Goal: Information Seeking & Learning: Learn about a topic

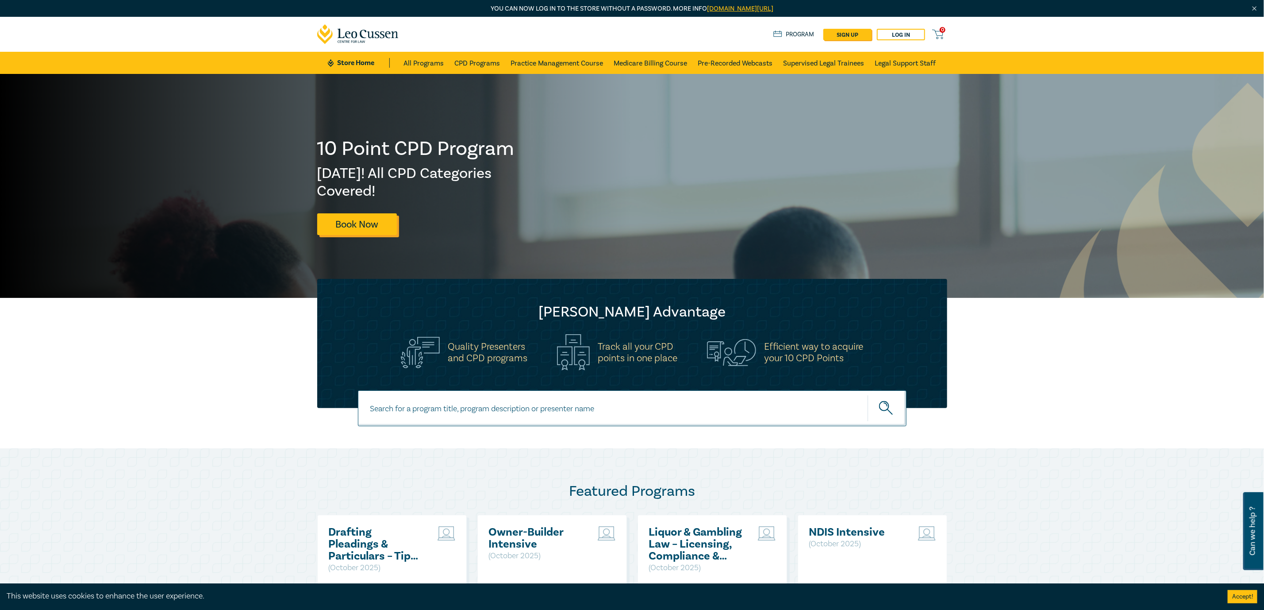
click at [376, 222] on link "Book Now" at bounding box center [357, 224] width 80 height 22
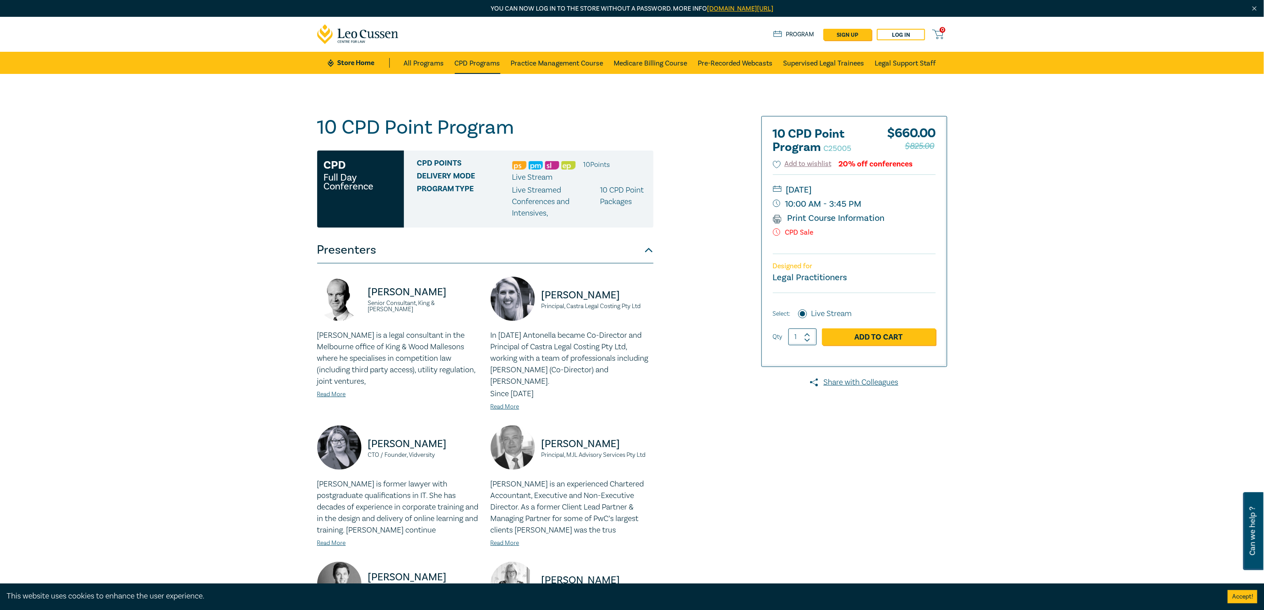
click at [459, 58] on link "CPD Programs" at bounding box center [478, 63] width 46 height 22
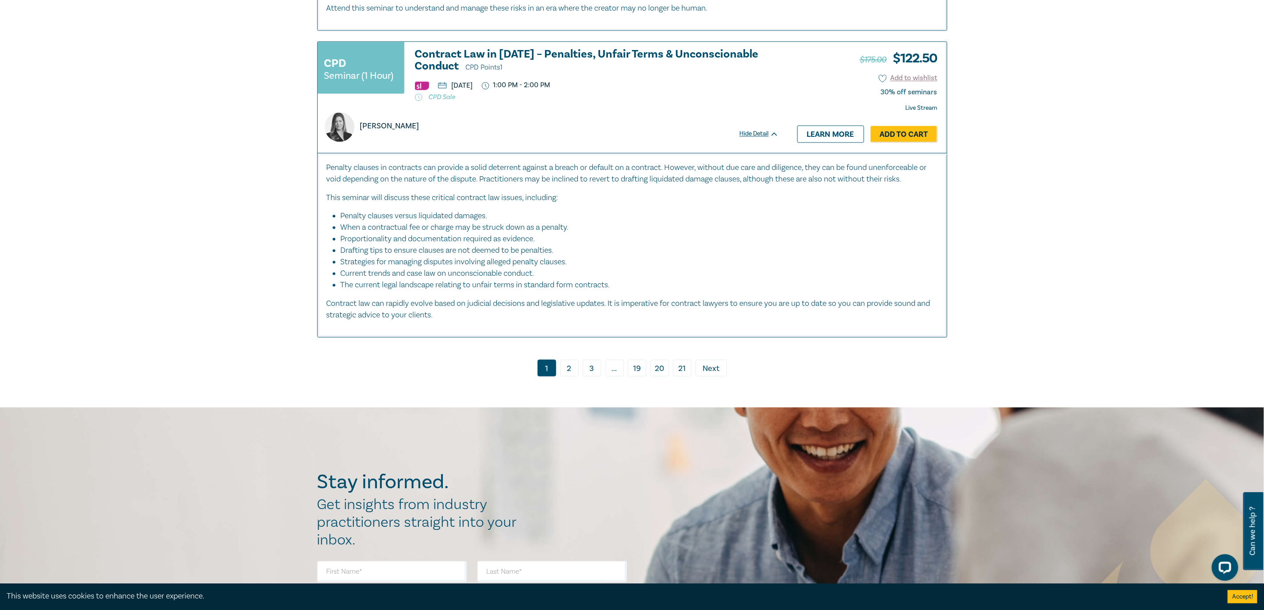
scroll to position [3982, 0]
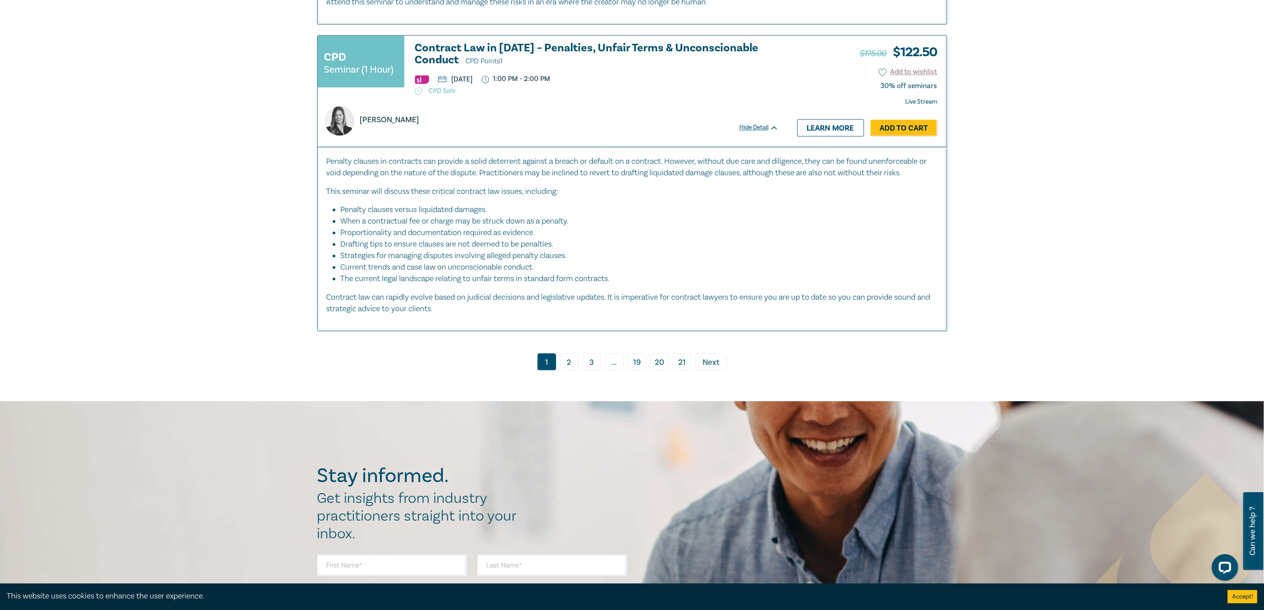
drag, startPoint x: 569, startPoint y: 362, endPoint x: 706, endPoint y: 373, distance: 138.0
click at [569, 362] on link "2" at bounding box center [569, 361] width 19 height 17
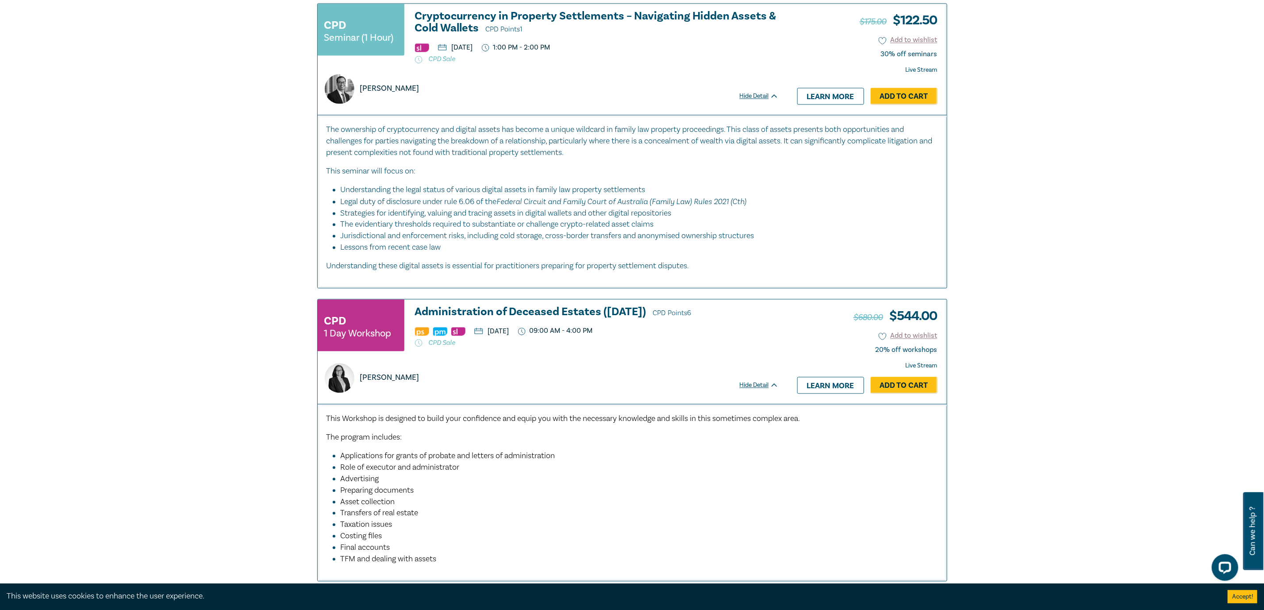
scroll to position [3982, 0]
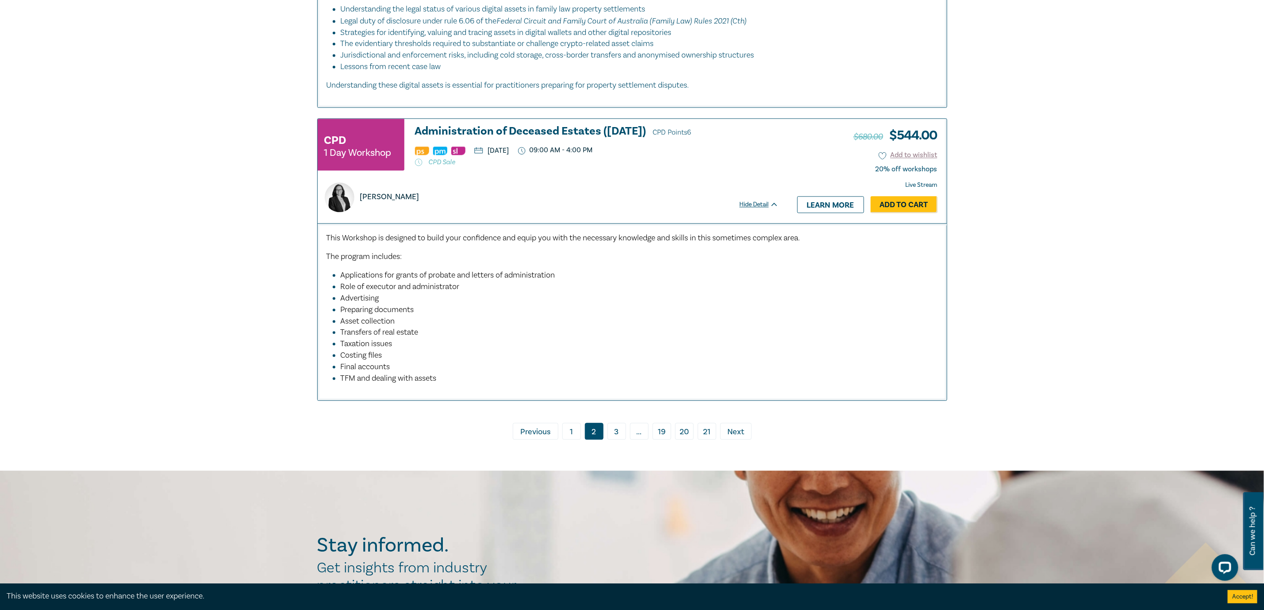
click at [616, 439] on link "3" at bounding box center [617, 431] width 19 height 17
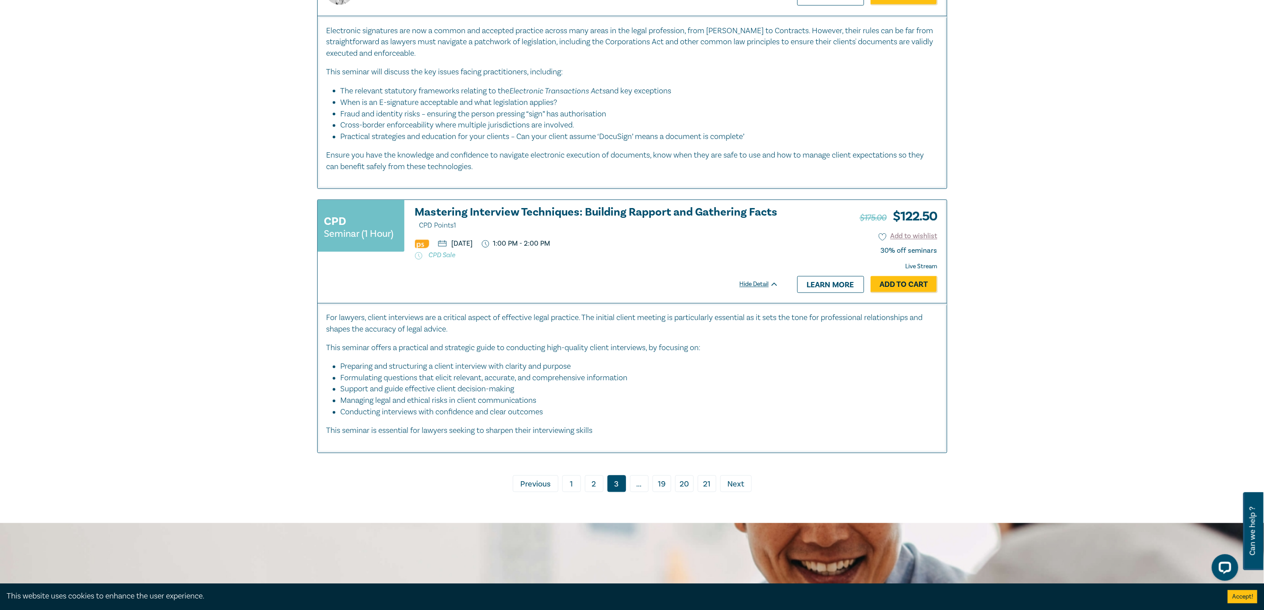
scroll to position [3717, 0]
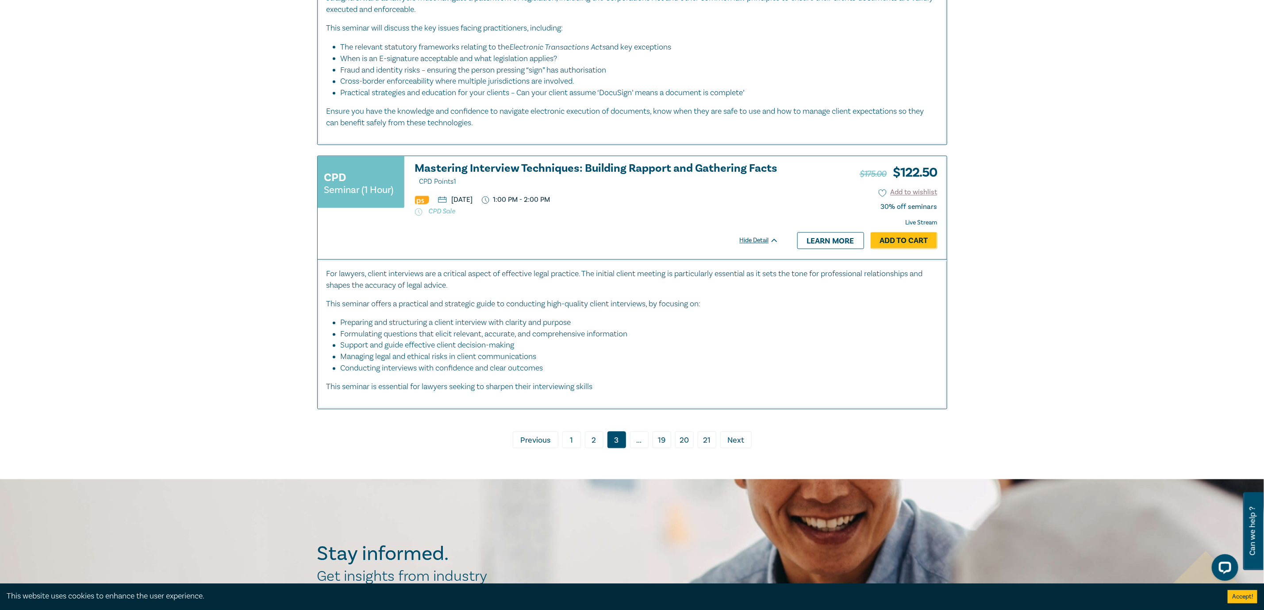
click at [737, 446] on span "Next" at bounding box center [735, 441] width 17 height 12
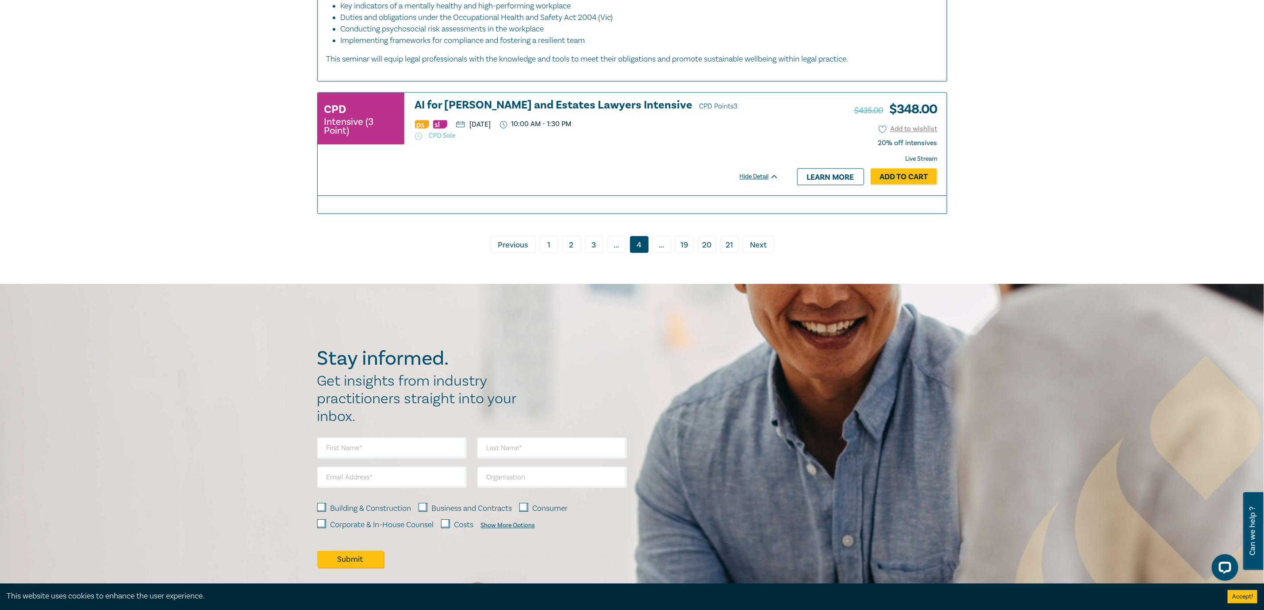
scroll to position [4115, 0]
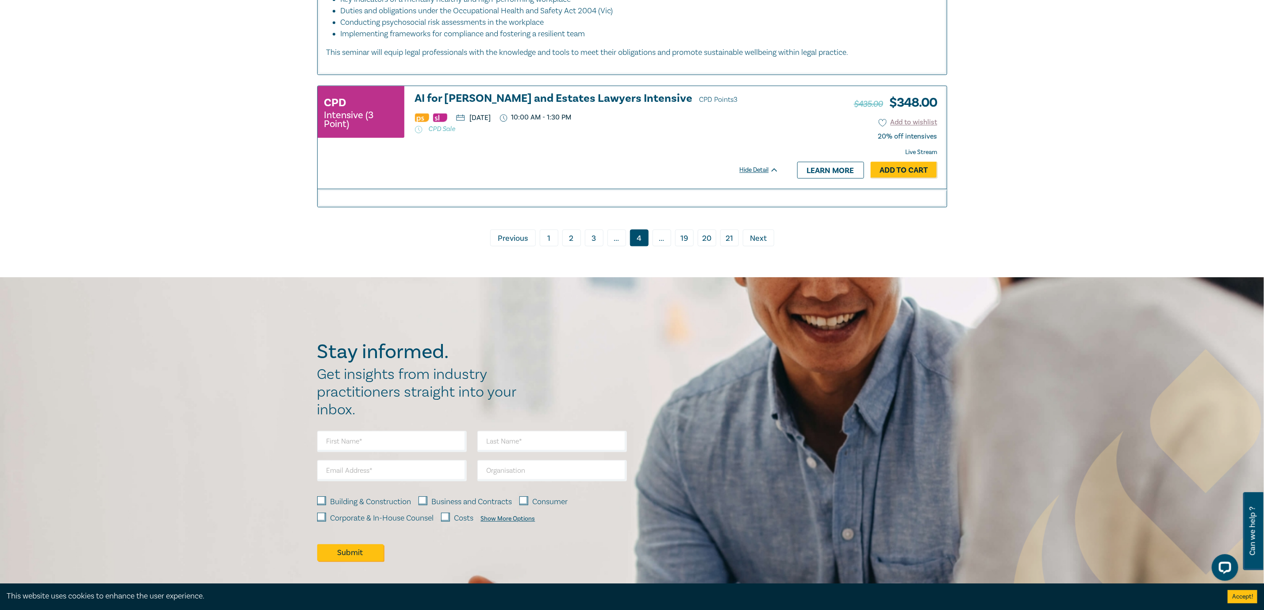
click at [756, 244] on span "Next" at bounding box center [758, 239] width 17 height 12
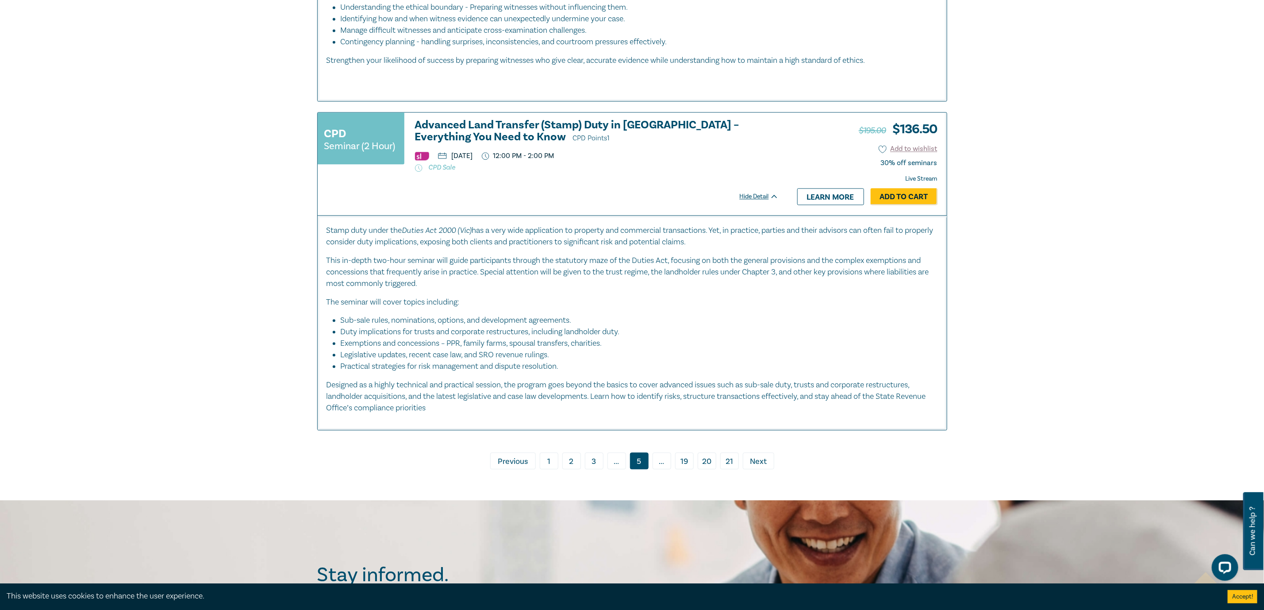
scroll to position [4115, 0]
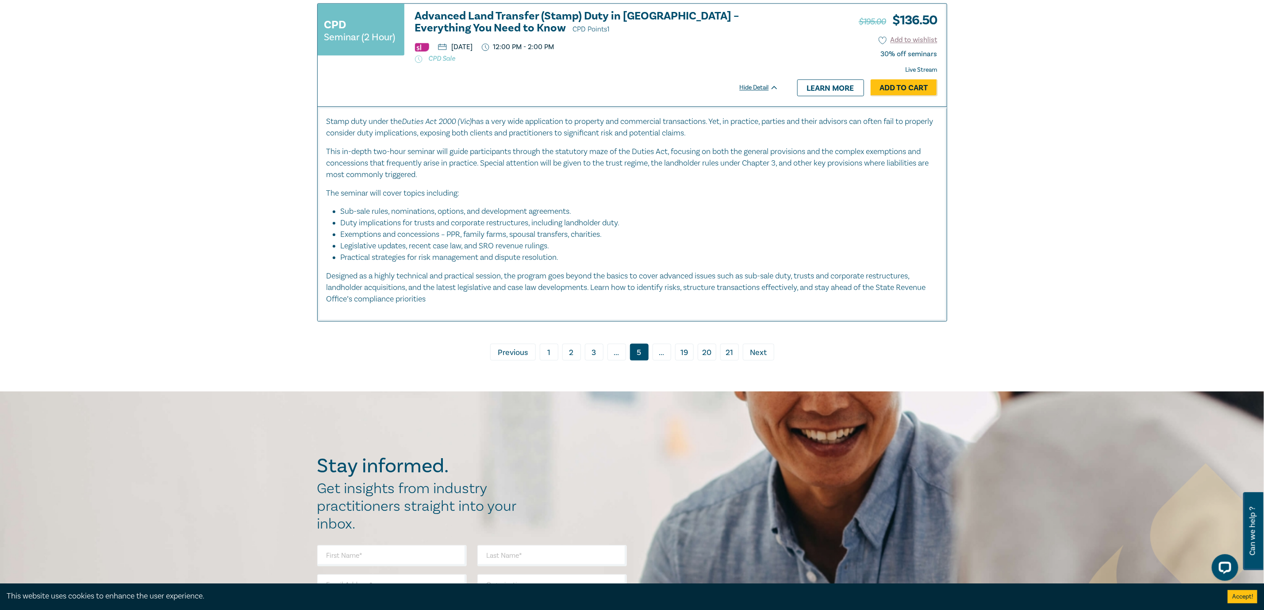
click at [752, 358] on span "Next" at bounding box center [758, 353] width 17 height 12
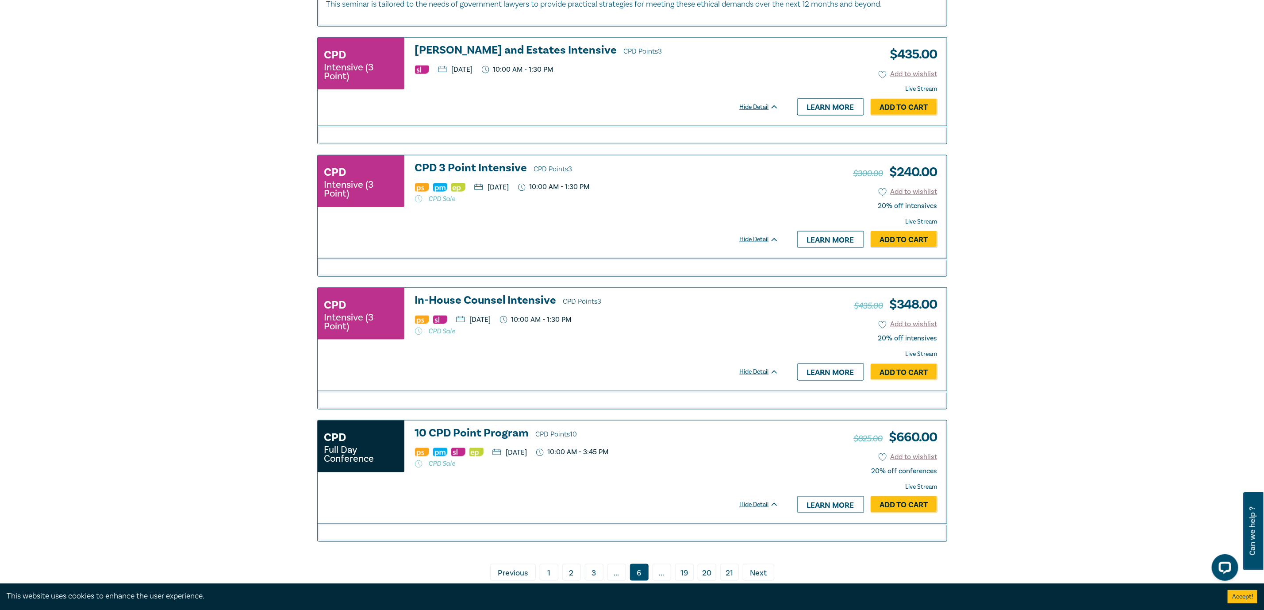
scroll to position [3319, 0]
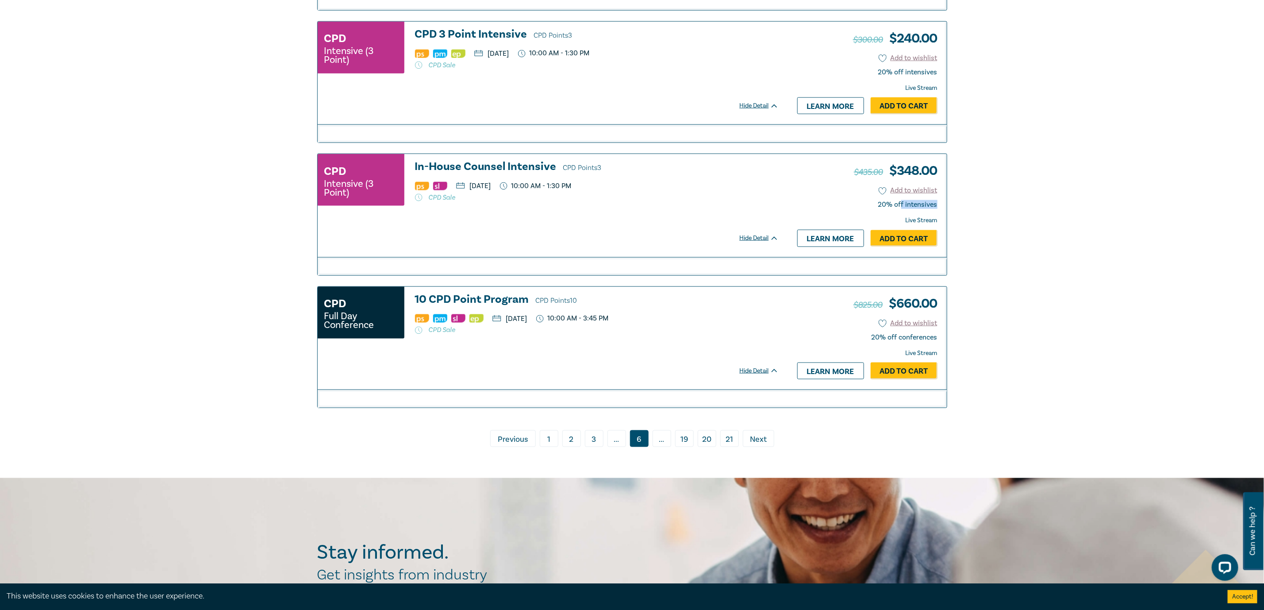
drag, startPoint x: 940, startPoint y: 220, endPoint x: 900, endPoint y: 222, distance: 39.9
click at [900, 222] on div "$435.00 $ 348.00 Add to wishlist 20% off intensives Live Stream Hide Detail Lea…" at bounding box center [867, 205] width 159 height 103
drag, startPoint x: 938, startPoint y: 353, endPoint x: 874, endPoint y: 353, distance: 64.6
click at [866, 355] on div "$825.00 $ 660.00 Add to wishlist 20% off conferences Live Stream Hide Detail Le…" at bounding box center [867, 338] width 159 height 103
copy div "20% off conferences"
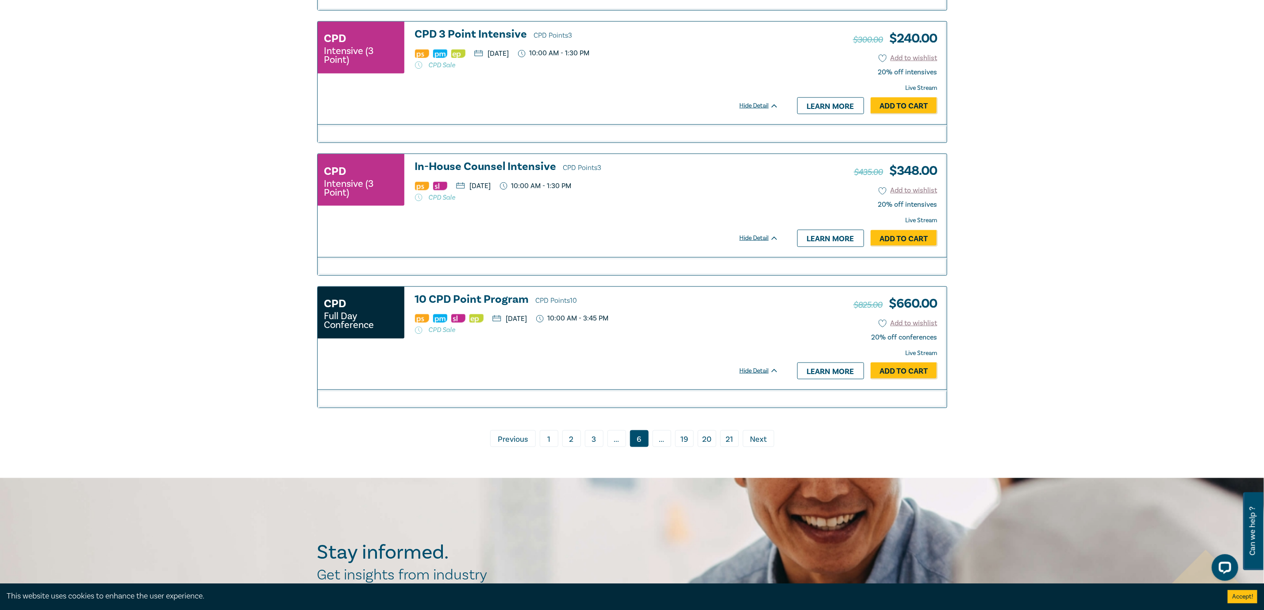
click at [766, 445] on span "Next" at bounding box center [758, 440] width 17 height 12
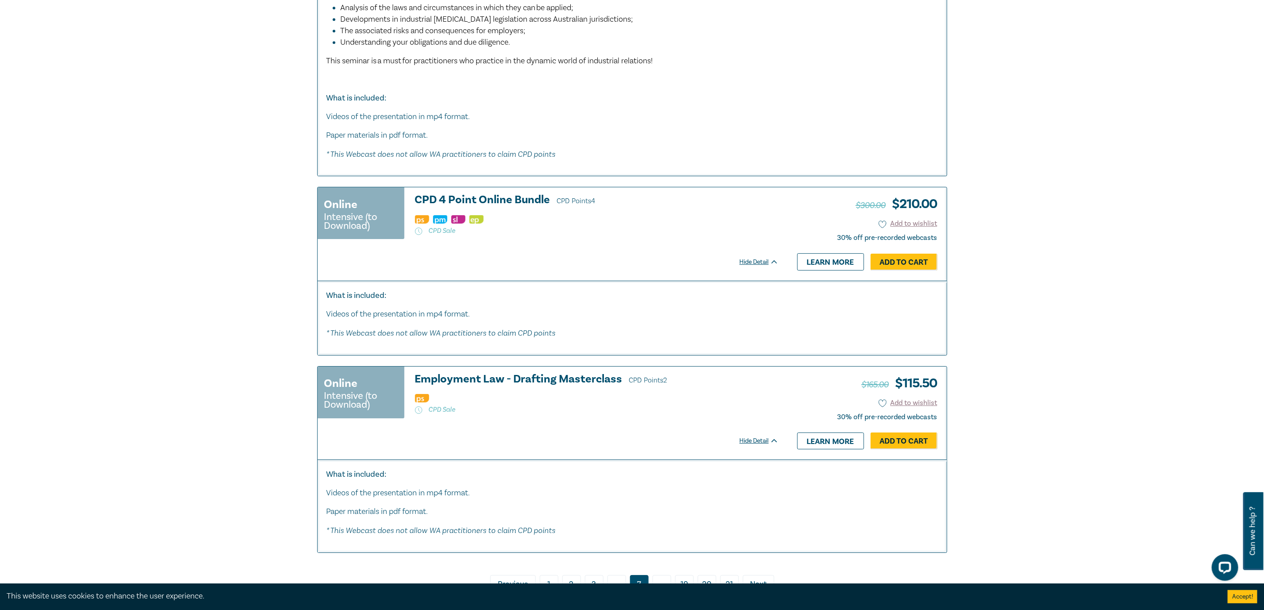
scroll to position [4712, 0]
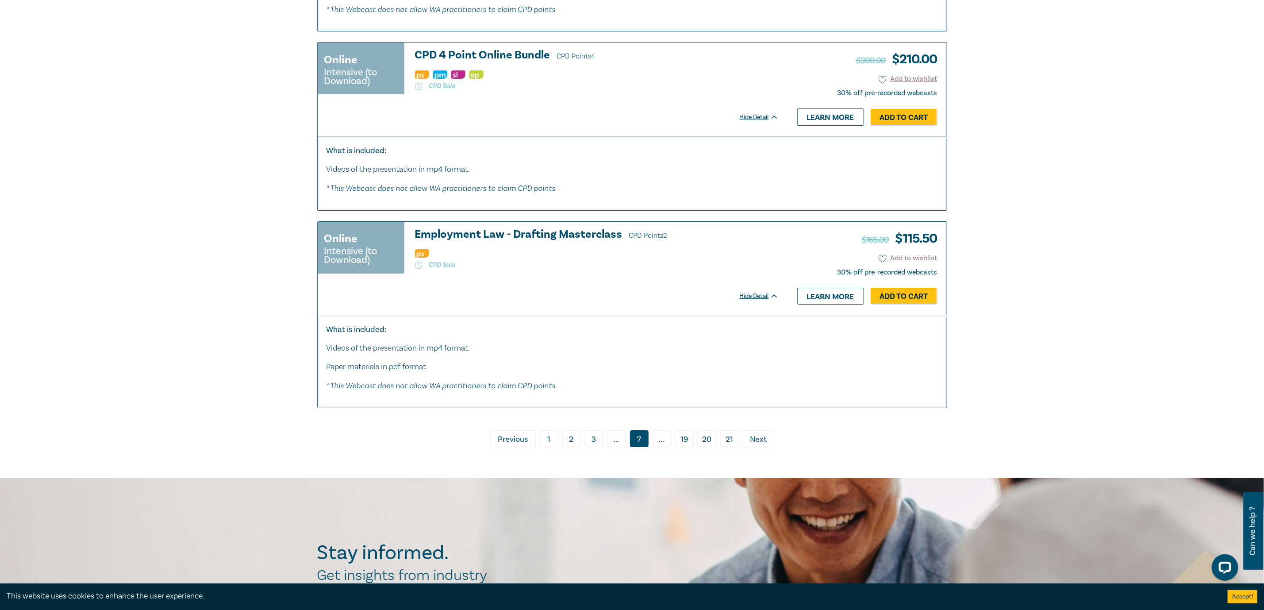
click at [768, 447] on link "› Next" at bounding box center [758, 438] width 31 height 17
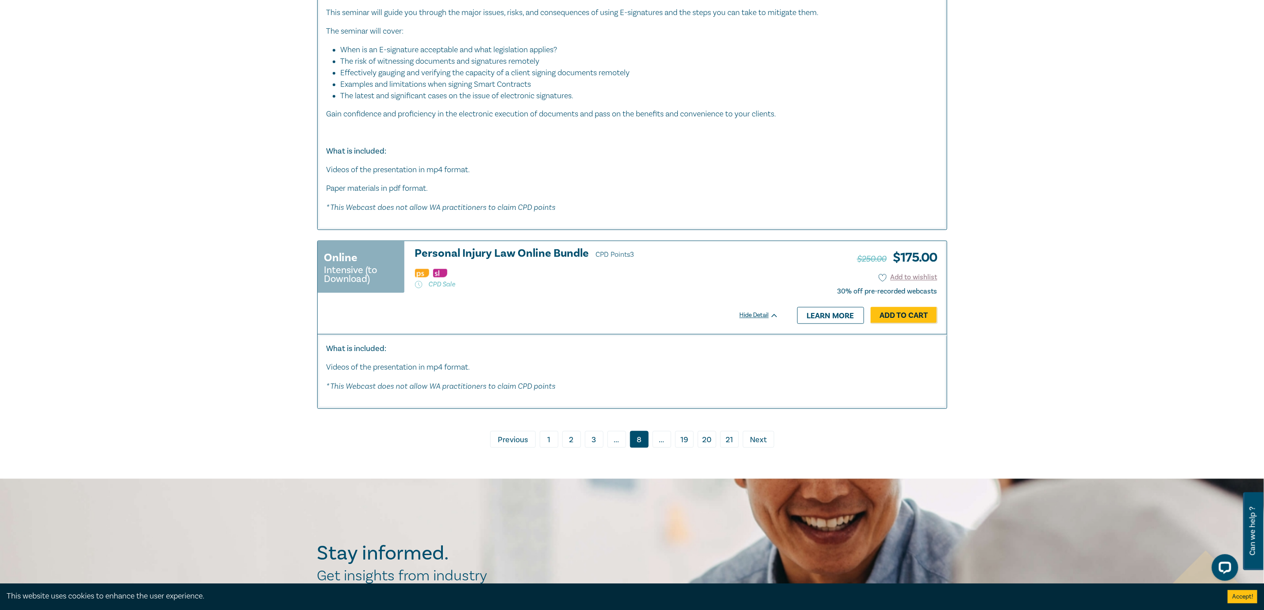
scroll to position [3916, 0]
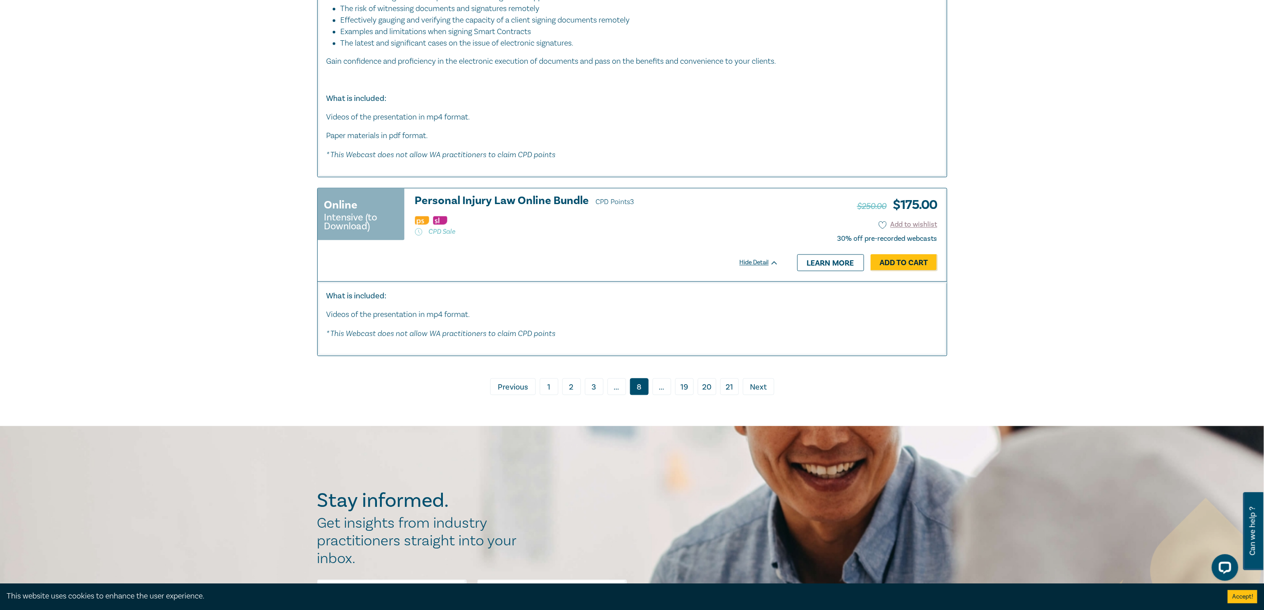
click at [758, 393] on span "Next" at bounding box center [758, 387] width 17 height 12
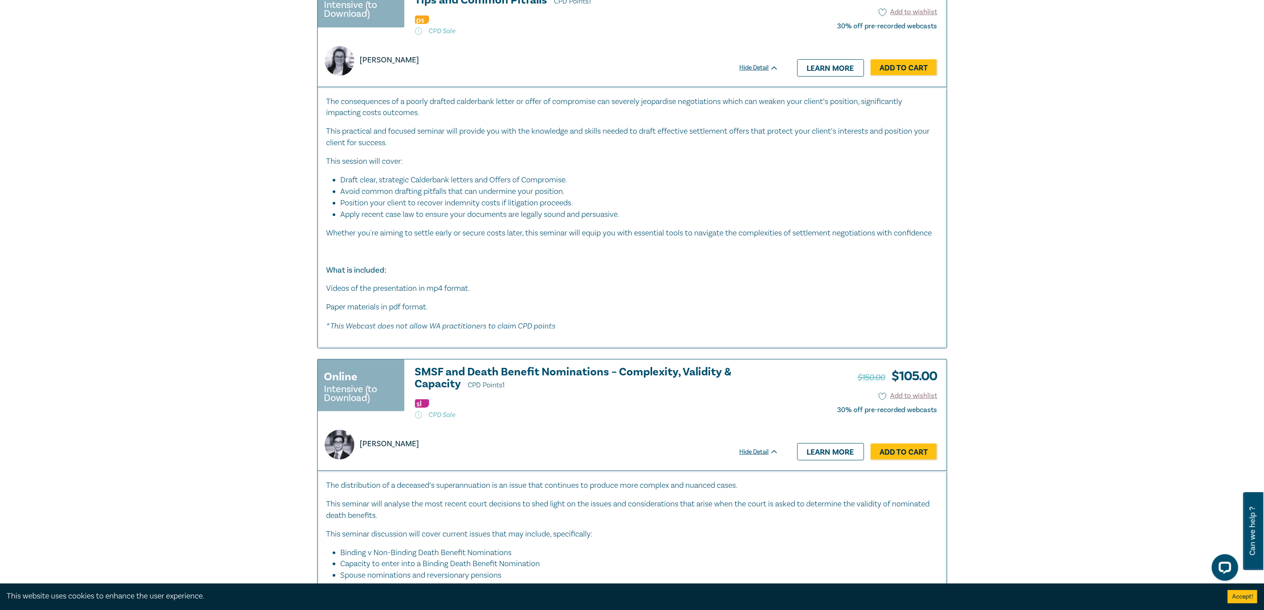
scroll to position [5310, 0]
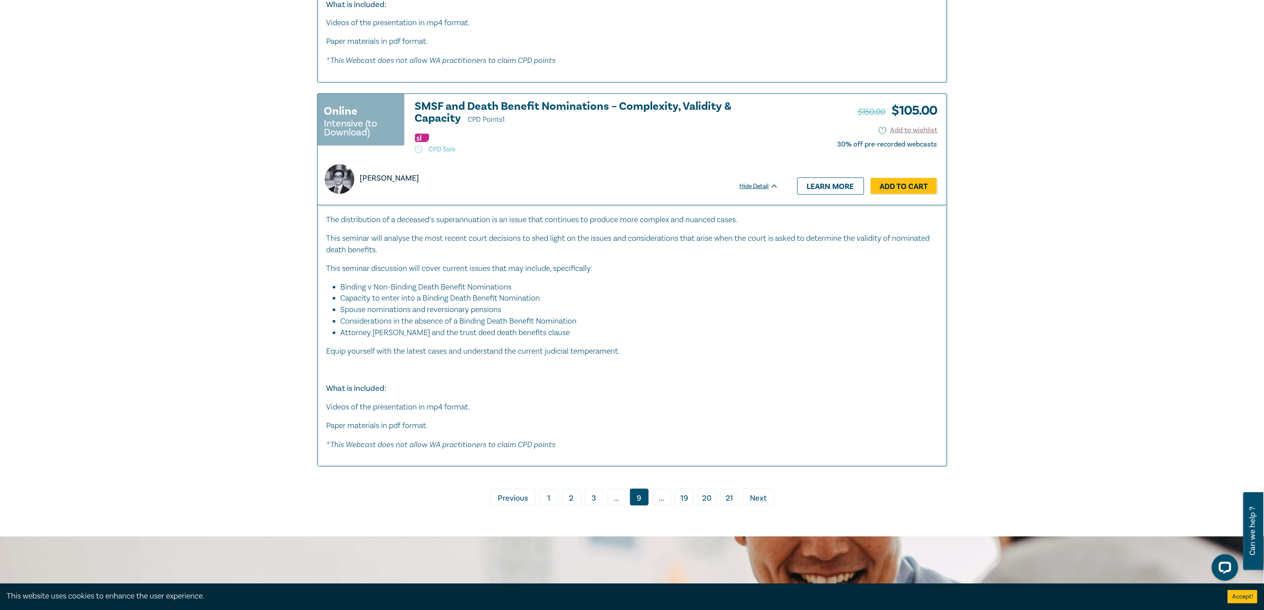
click at [760, 504] on span "Next" at bounding box center [758, 498] width 17 height 12
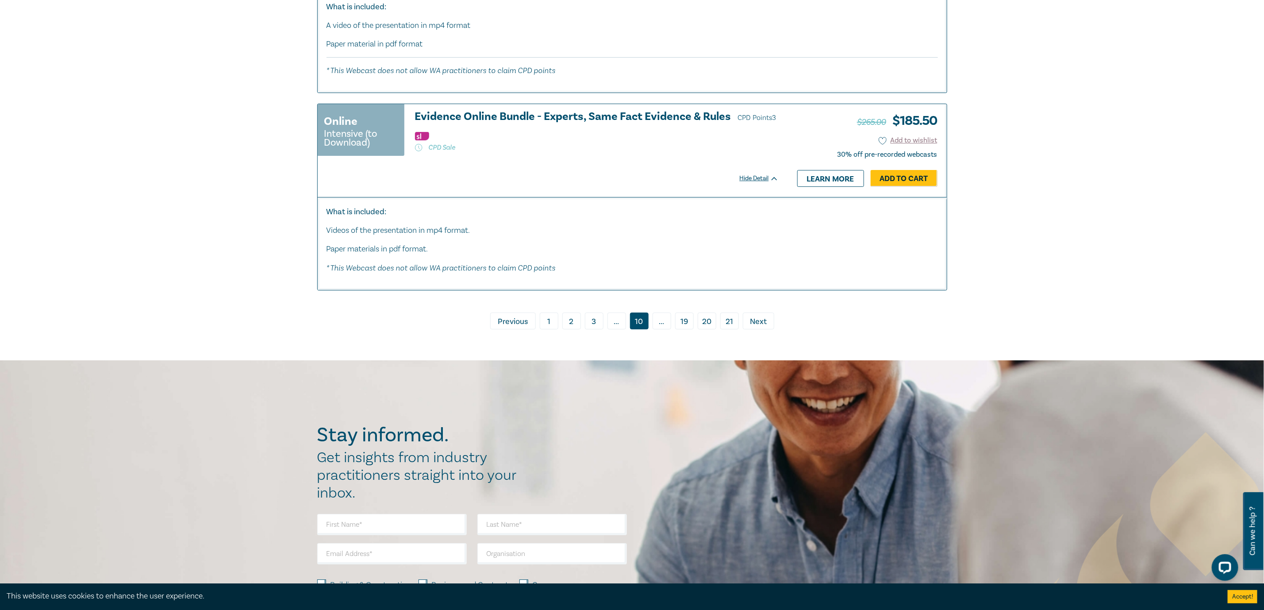
scroll to position [4646, 0]
click at [762, 324] on span "Next" at bounding box center [758, 321] width 17 height 12
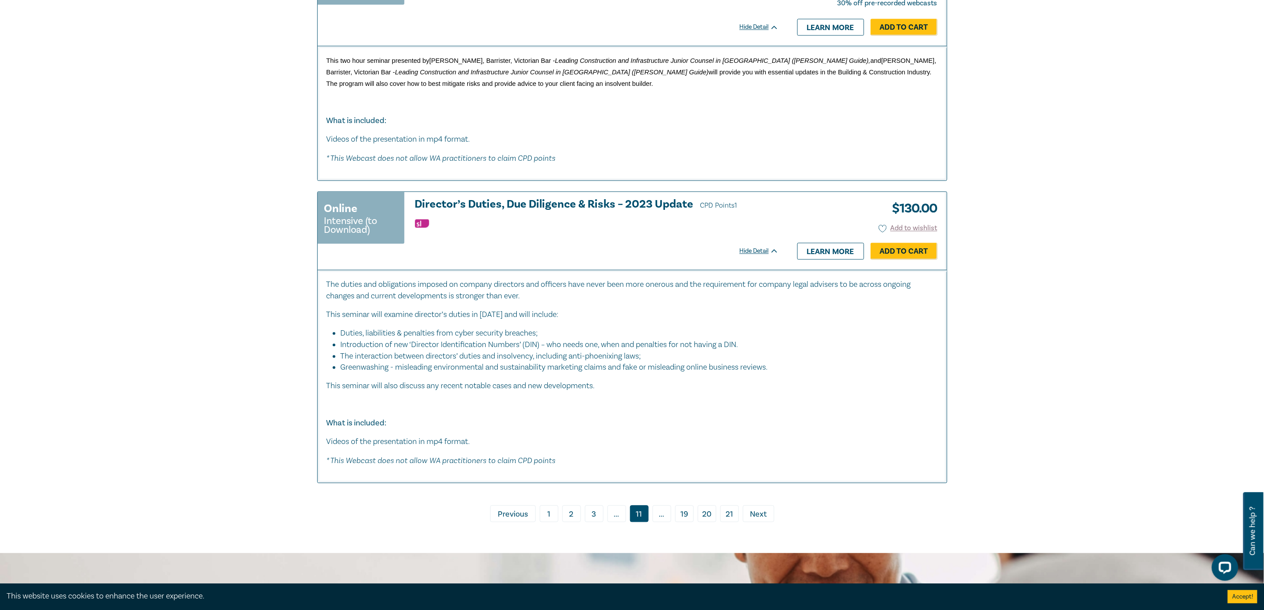
scroll to position [3849, 0]
click at [750, 519] on span "Next" at bounding box center [758, 513] width 17 height 12
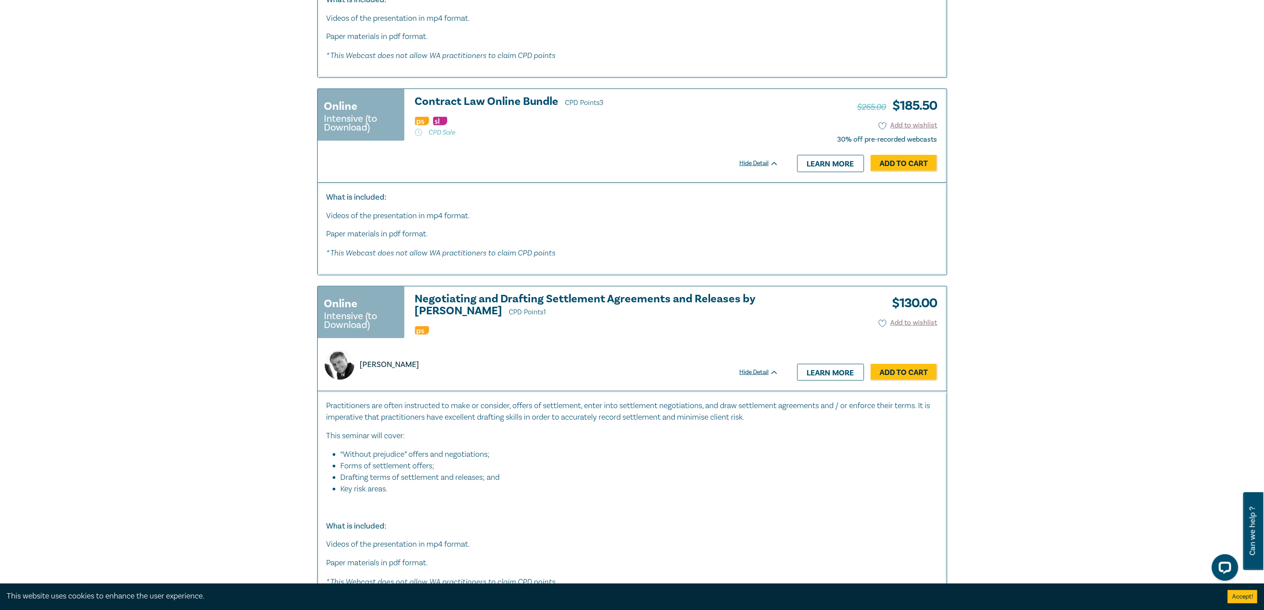
scroll to position [2920, 0]
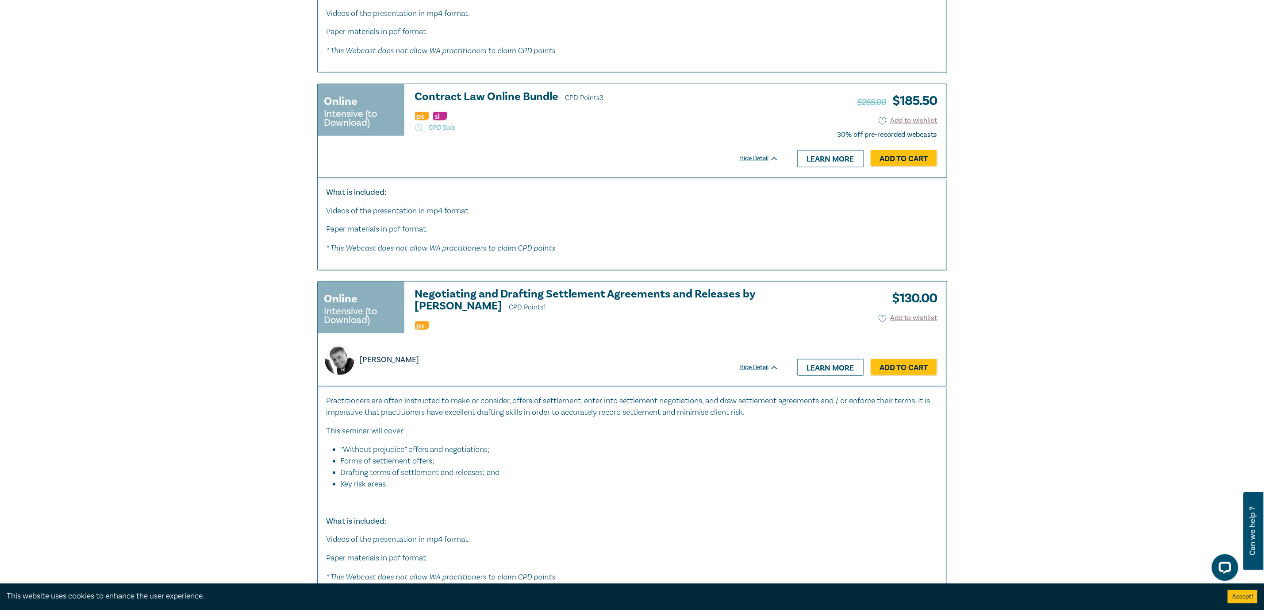
click at [644, 294] on h3 "Negotiating and Drafting Settlement Agreements and Releases by Graydon Dowd CPD…" at bounding box center [597, 300] width 364 height 25
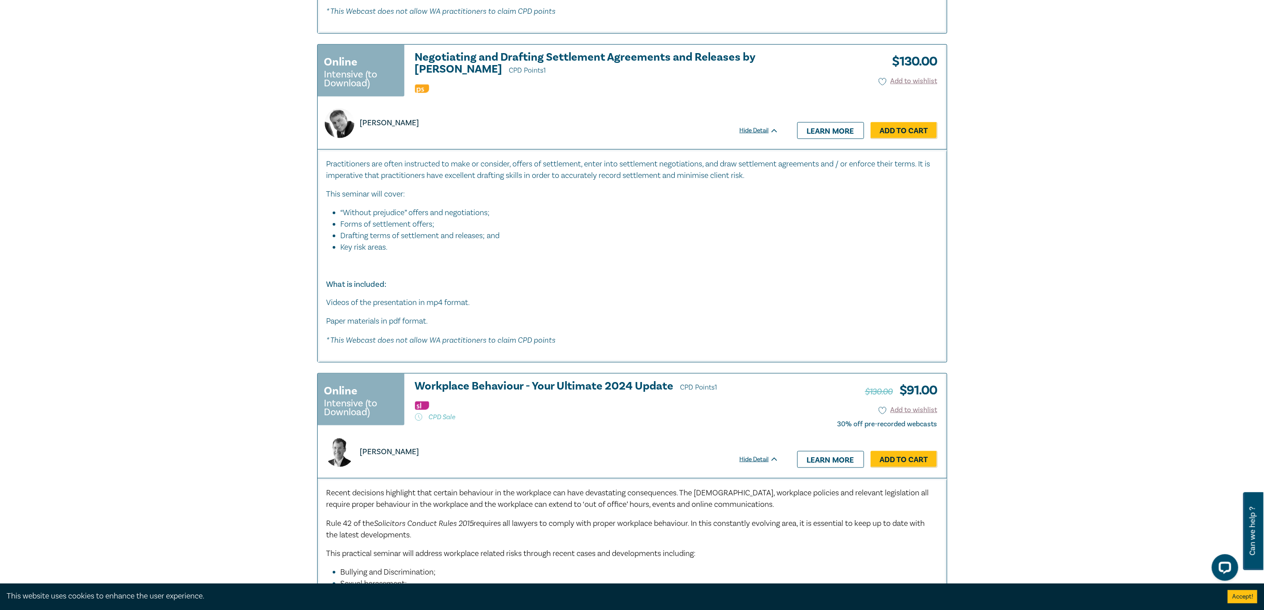
scroll to position [2892, 0]
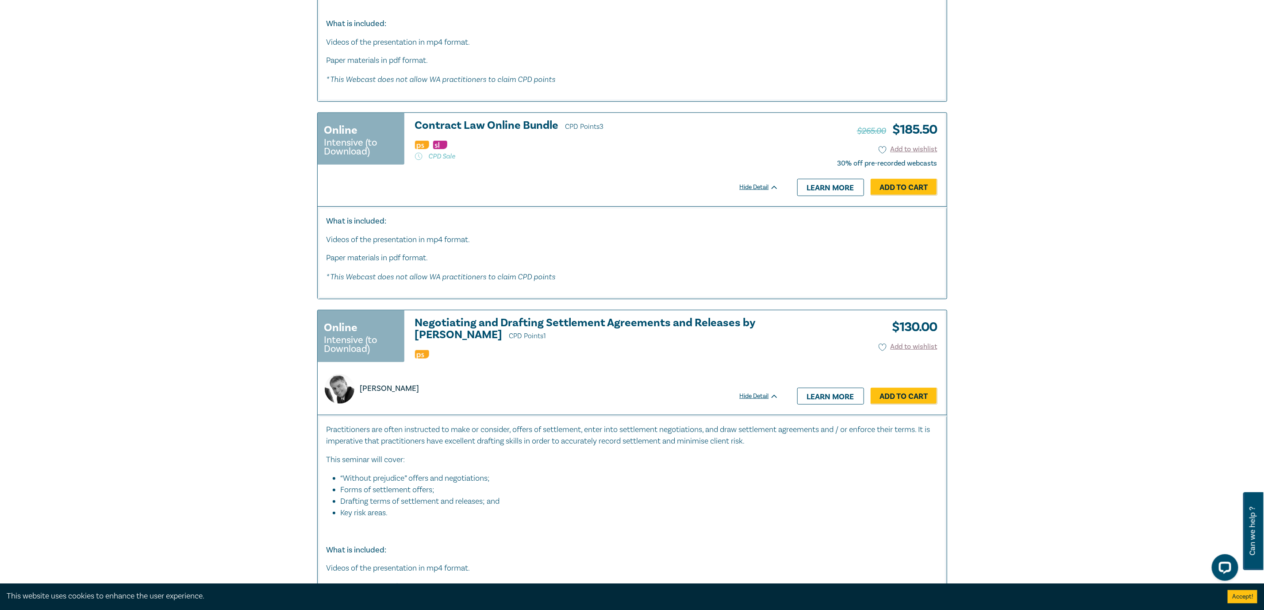
click at [516, 321] on h3 "Negotiating and Drafting Settlement Agreements and Releases by Graydon Dowd CPD…" at bounding box center [597, 329] width 364 height 25
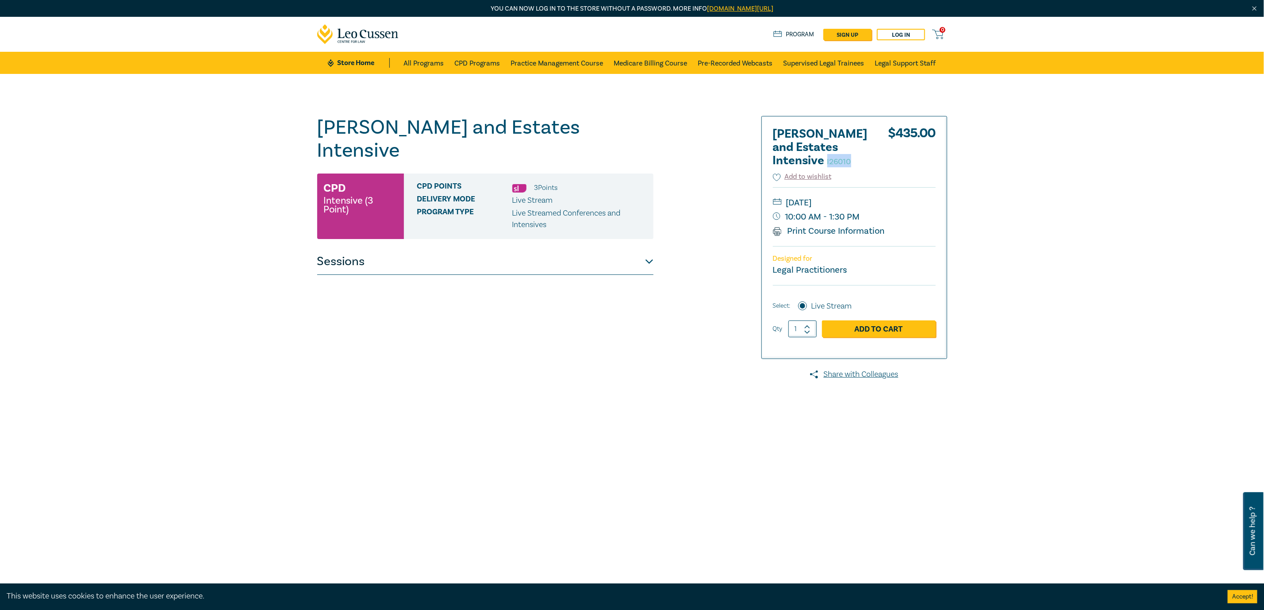
drag, startPoint x: 865, startPoint y: 162, endPoint x: 826, endPoint y: 162, distance: 39.8
click at [826, 162] on h2 "Wills and Estates Intensive I26010" at bounding box center [821, 147] width 97 height 40
copy small "I26010"
click at [1098, 315] on div "Wills and Estates Intensive I26010 CPD Intensive (3 Point) CPD Points 3 Point s…" at bounding box center [632, 337] width 1264 height 527
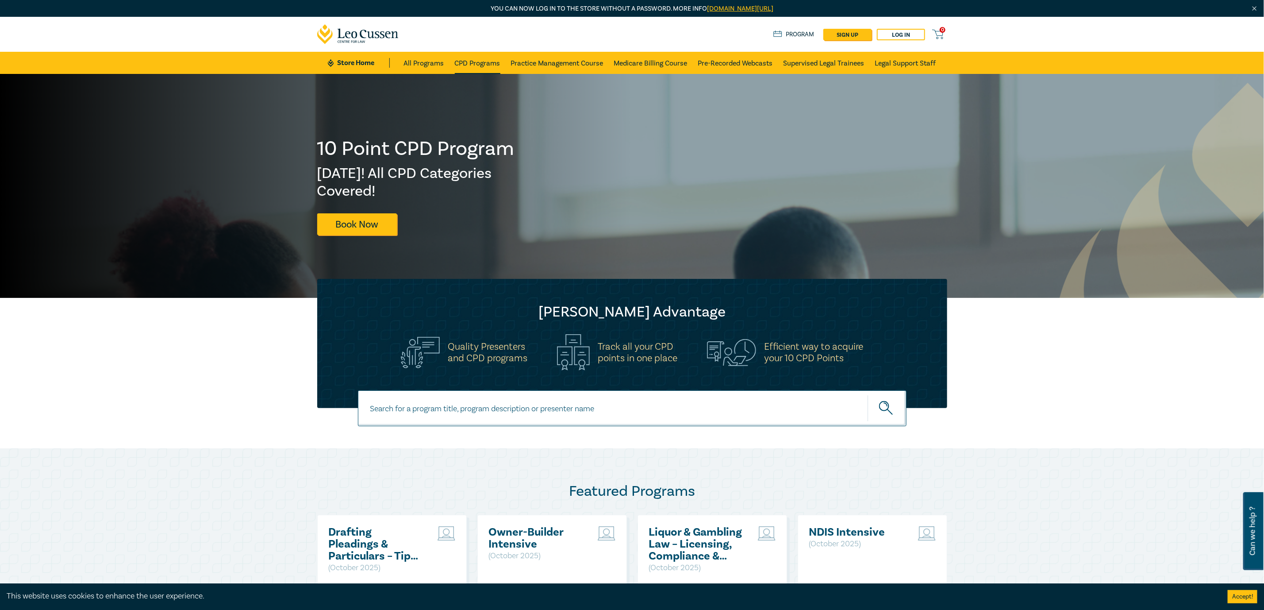
click at [488, 61] on link "CPD Programs" at bounding box center [478, 63] width 46 height 22
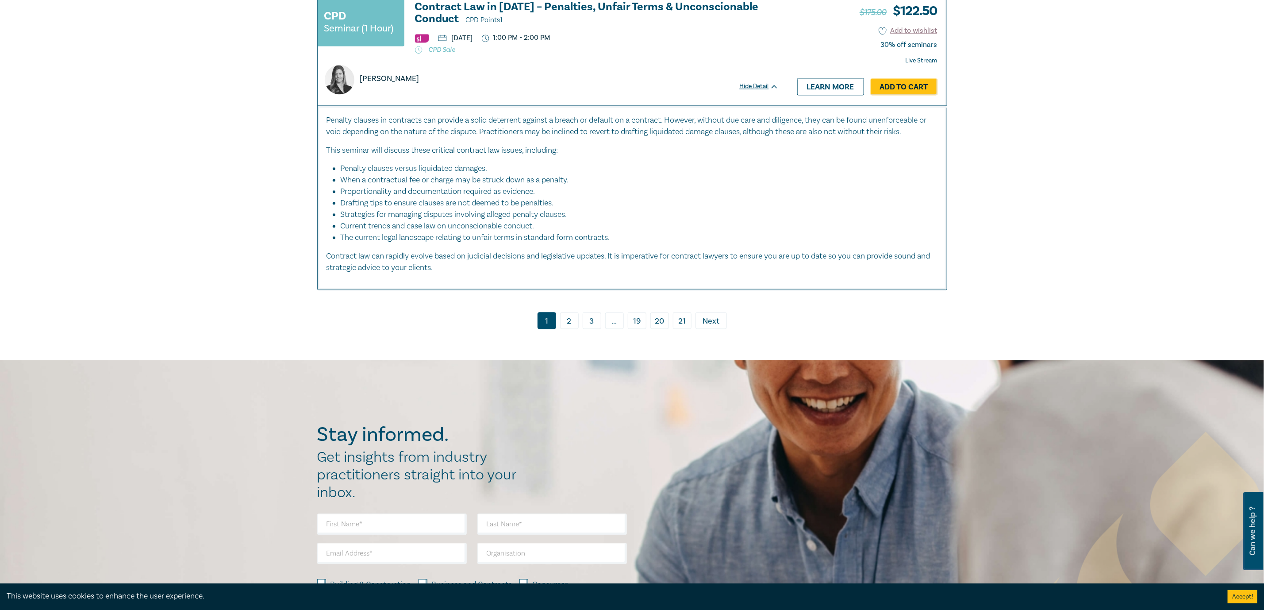
scroll to position [4051, 0]
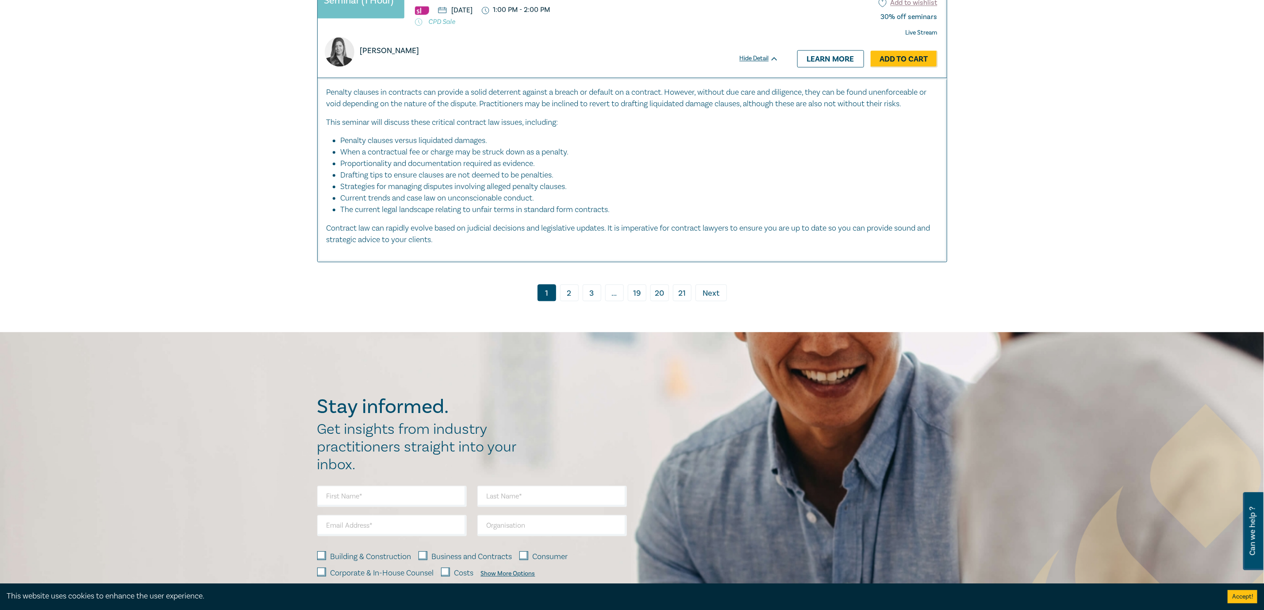
click at [563, 297] on link "2" at bounding box center [569, 292] width 19 height 17
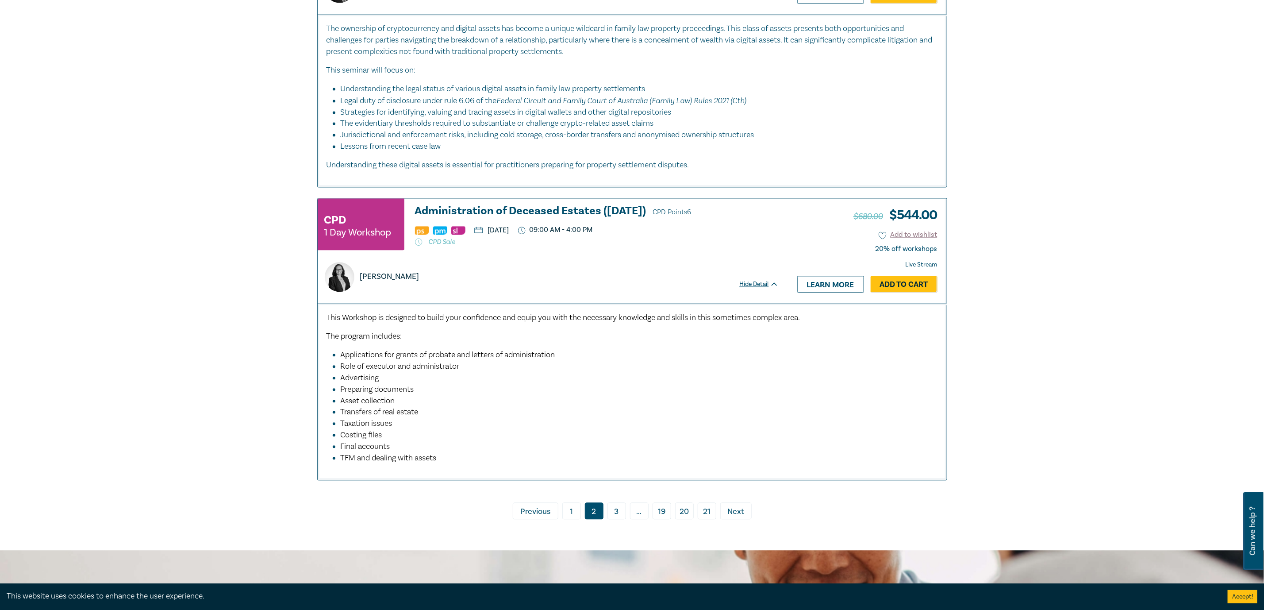
scroll to position [3925, 0]
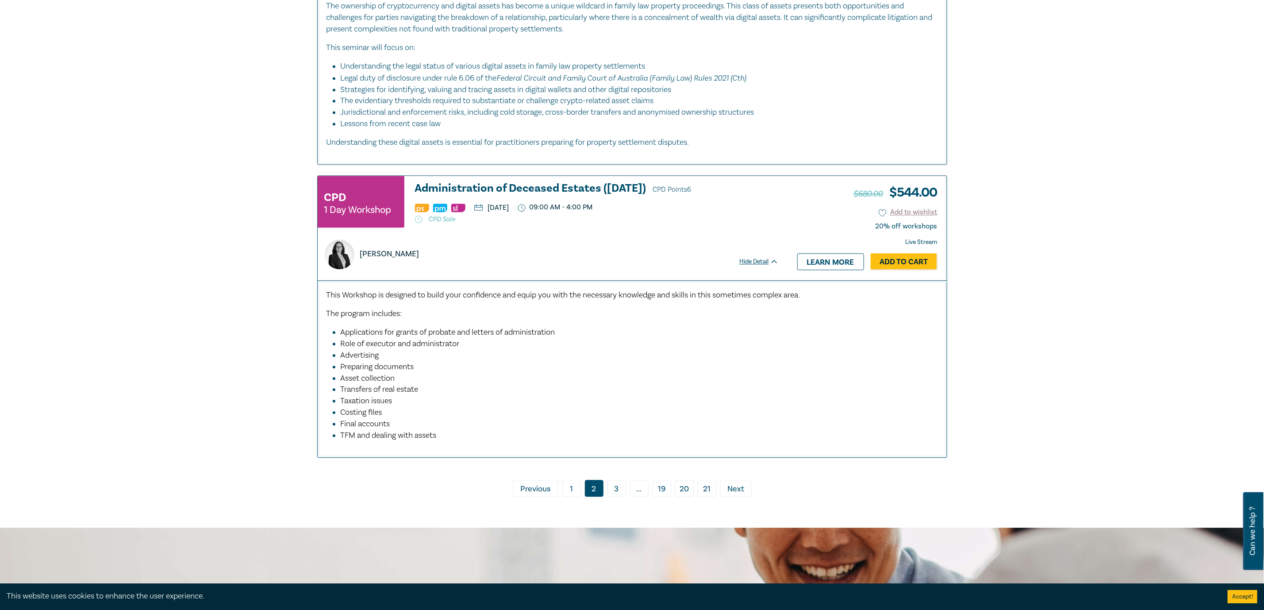
click at [613, 496] on link "3" at bounding box center [617, 488] width 19 height 17
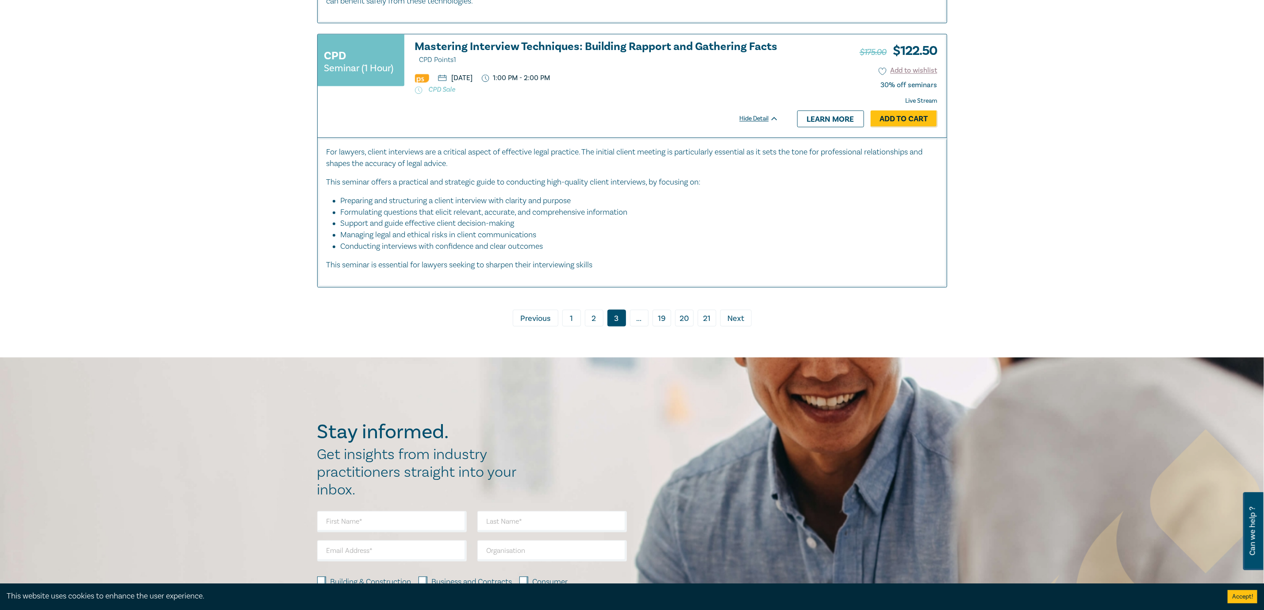
scroll to position [3823, 0]
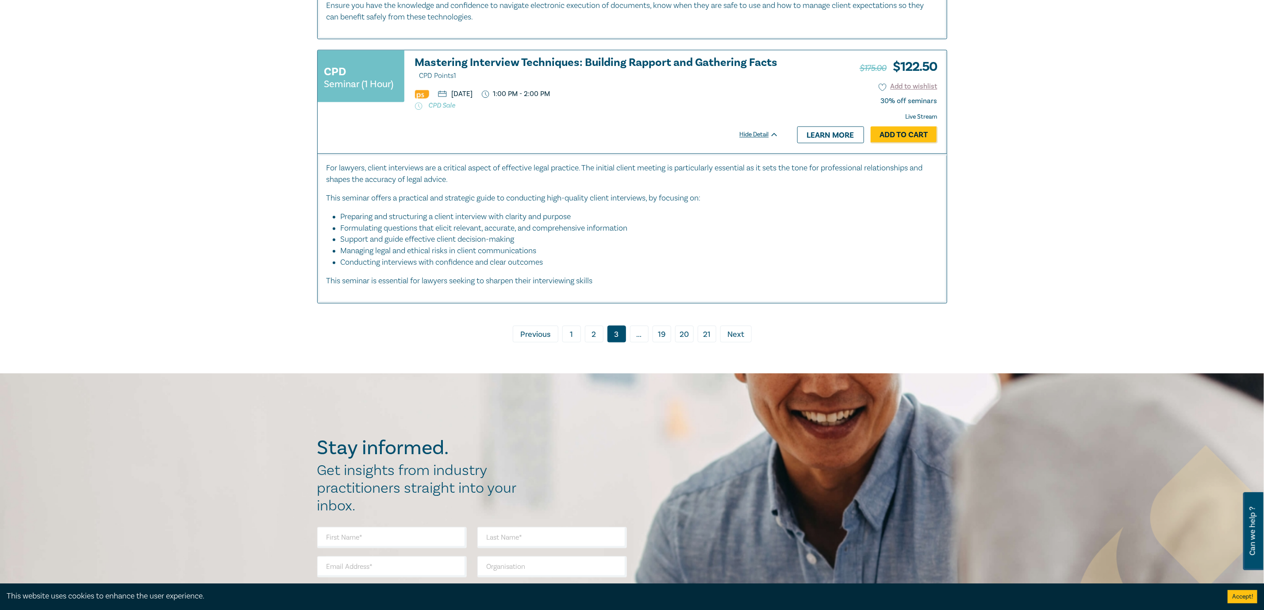
drag, startPoint x: 737, startPoint y: 351, endPoint x: 848, endPoint y: 375, distance: 113.6
click at [737, 340] on span "Next" at bounding box center [735, 335] width 17 height 12
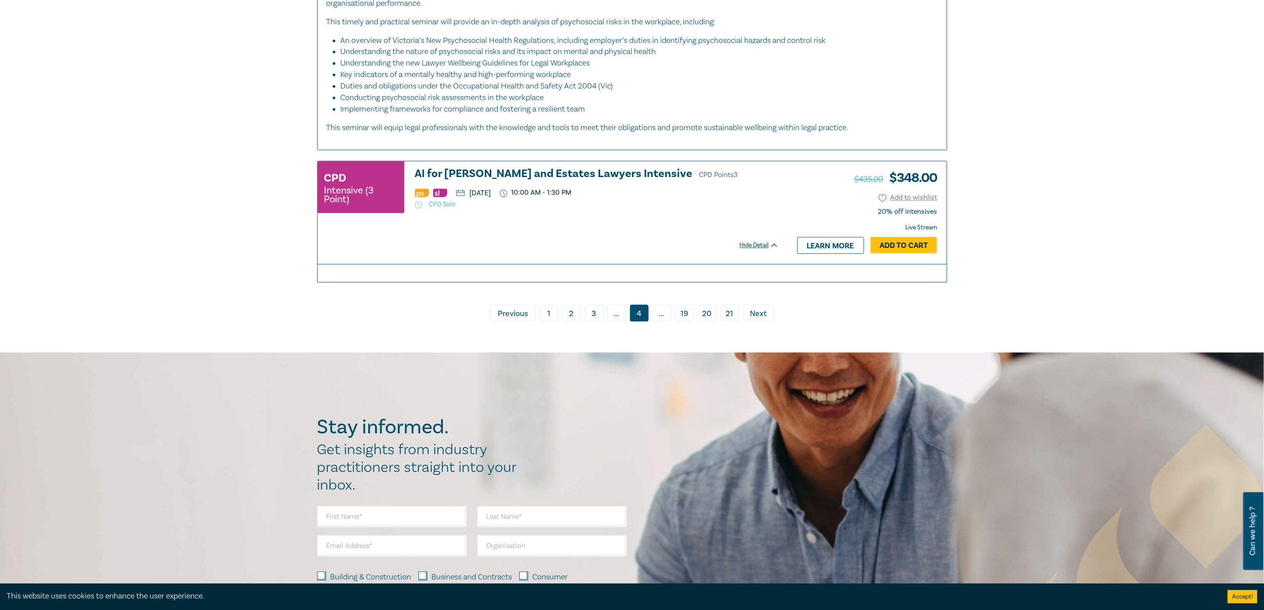
scroll to position [4011, 0]
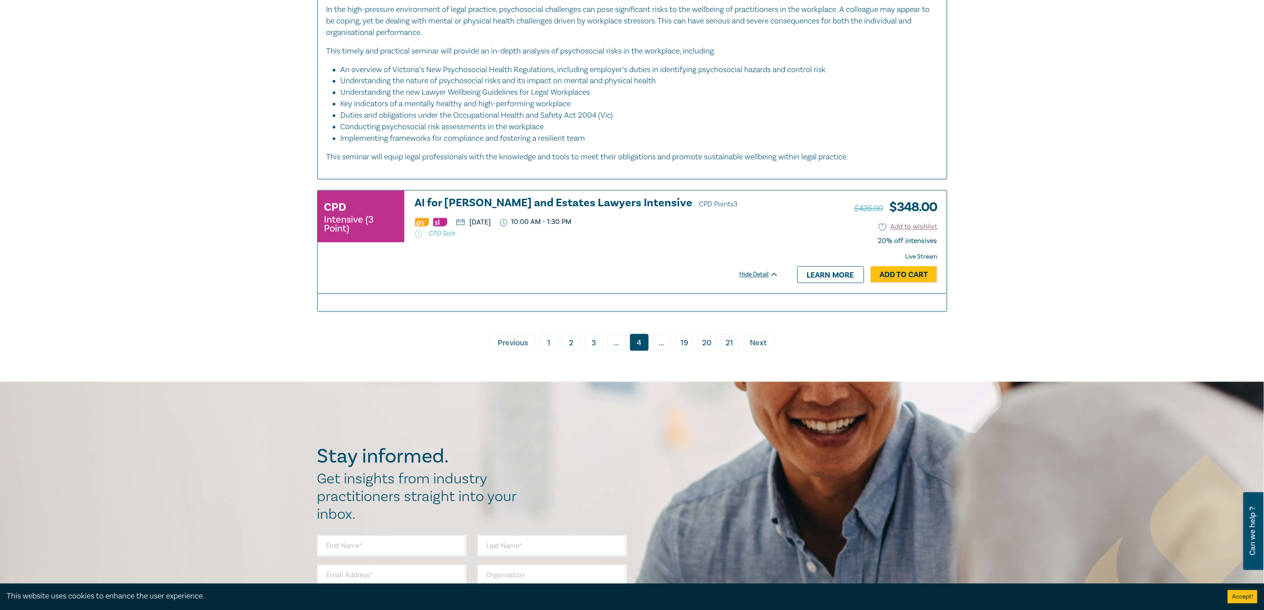
click at [760, 349] on span "Next" at bounding box center [758, 343] width 17 height 12
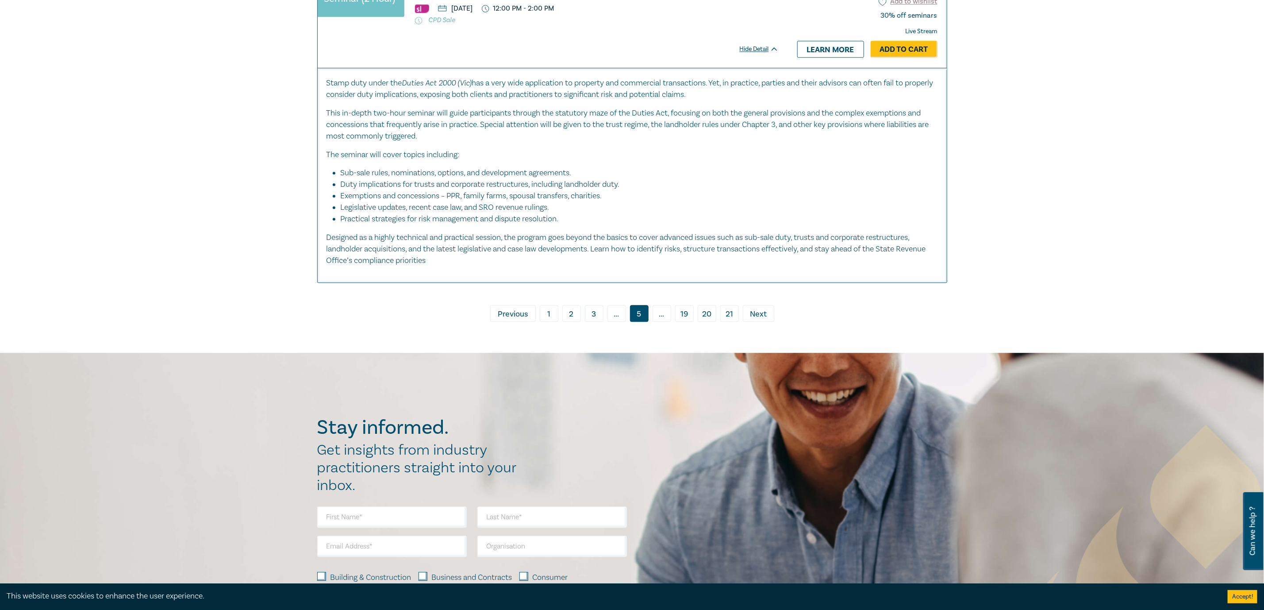
scroll to position [4142, 0]
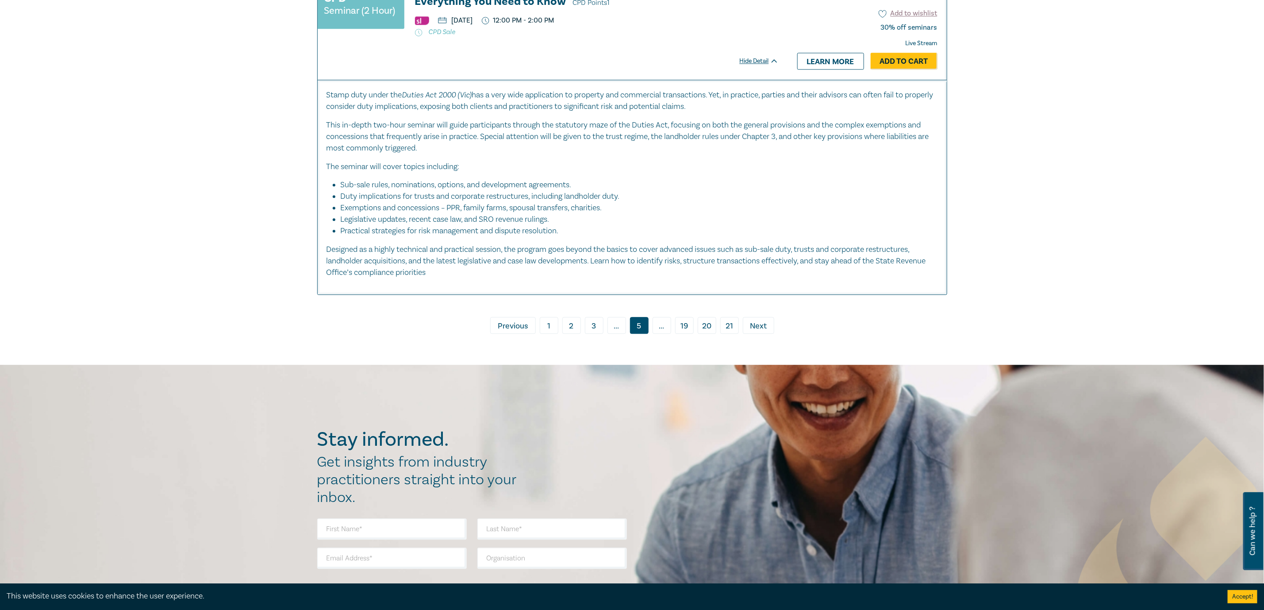
click at [762, 332] on span "Next" at bounding box center [758, 326] width 17 height 12
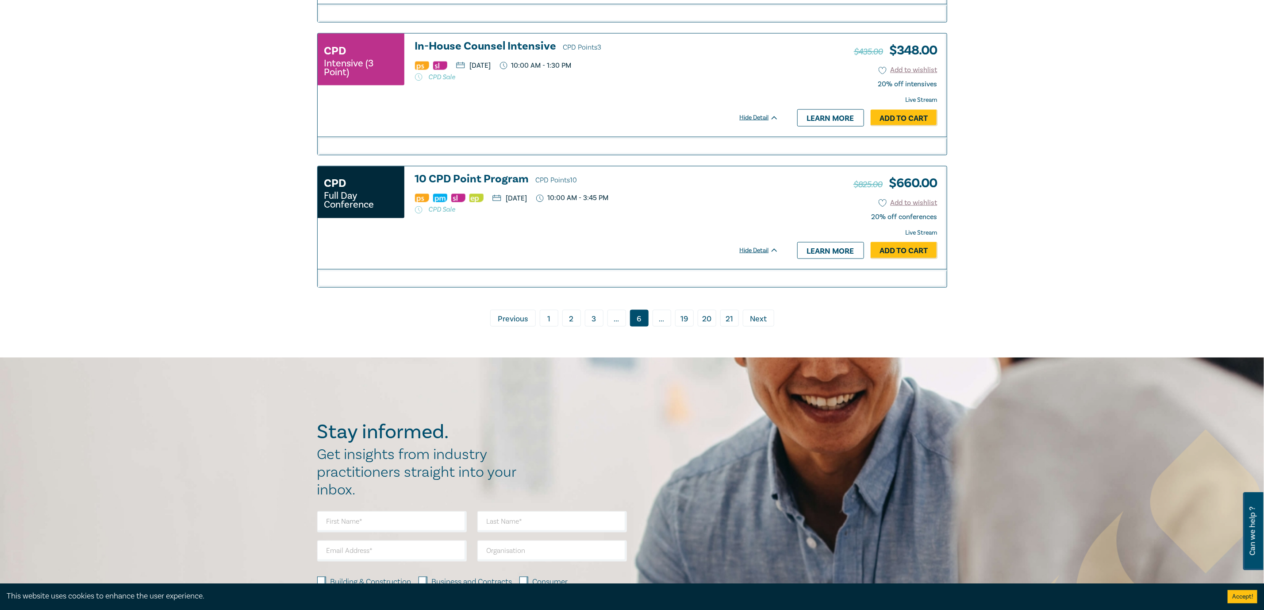
scroll to position [3424, 0]
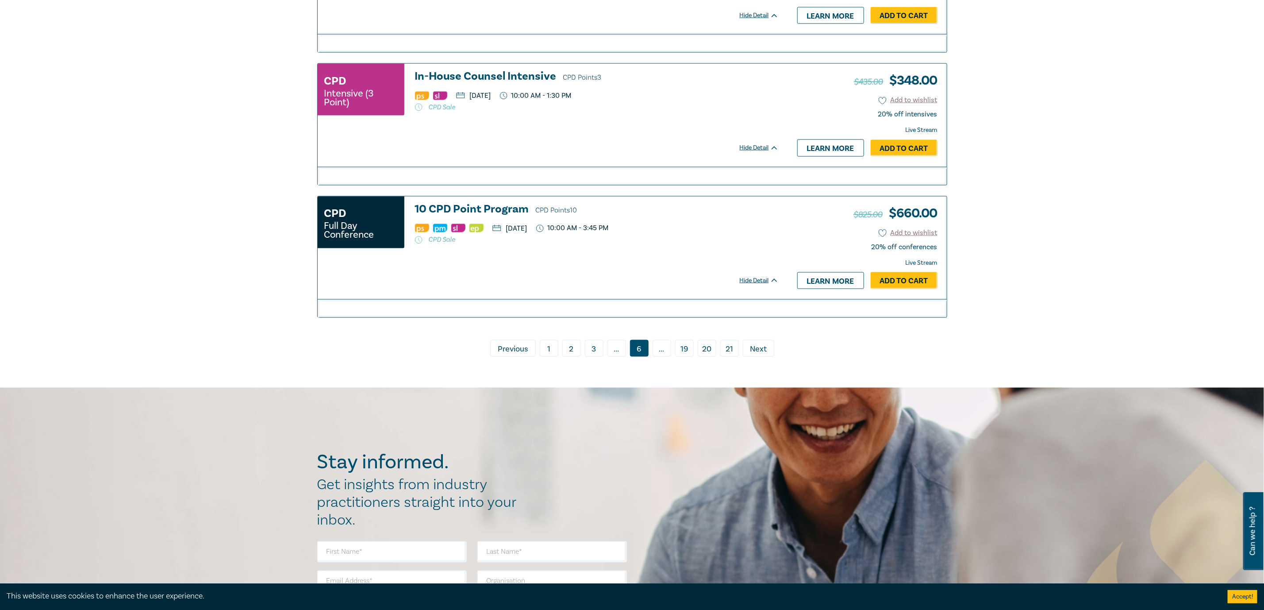
drag, startPoint x: 751, startPoint y: 365, endPoint x: 1098, endPoint y: 255, distance: 363.4
click at [752, 355] on span "Next" at bounding box center [758, 349] width 17 height 12
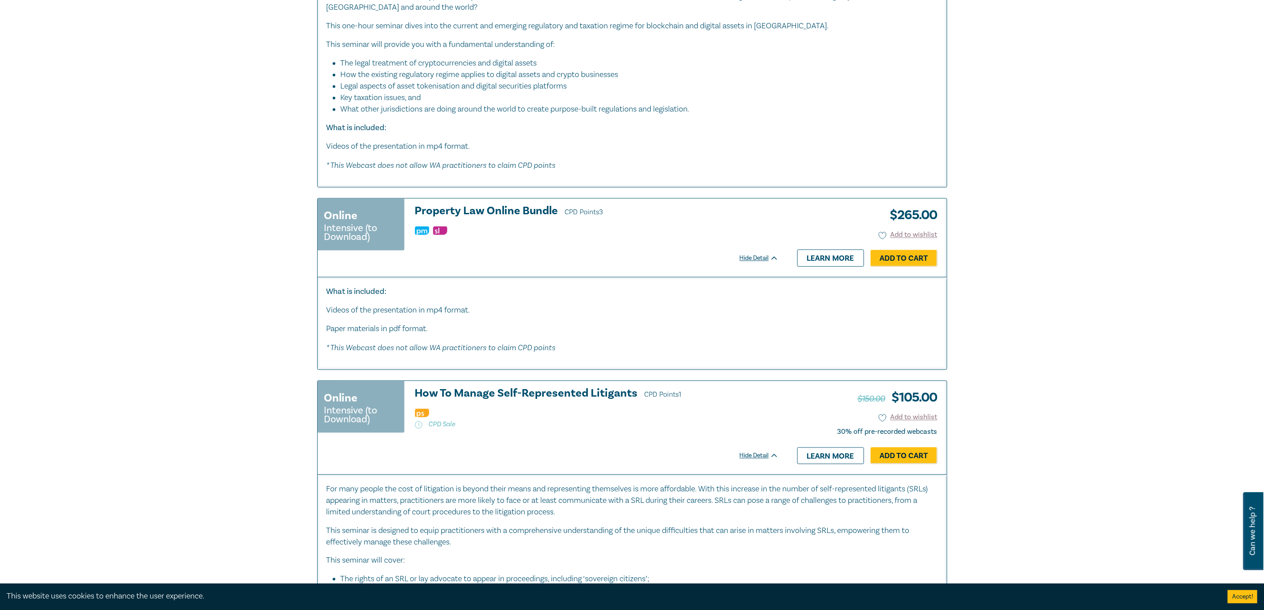
scroll to position [1123, 0]
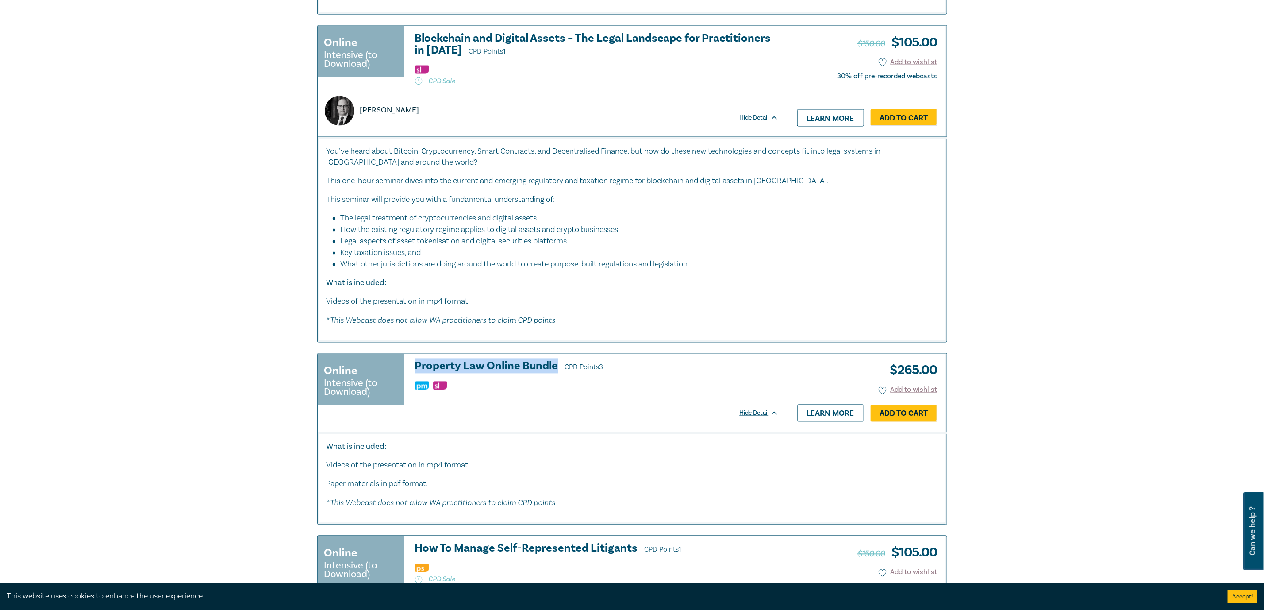
drag, startPoint x: 410, startPoint y: 364, endPoint x: 558, endPoint y: 369, distance: 147.9
click at [558, 369] on div "Online Intensive (to Download) Property Law Online Bundle CPD Points 3 $ 265.00…" at bounding box center [548, 383] width 461 height 46
copy h3 "Property Law Online Bundle"
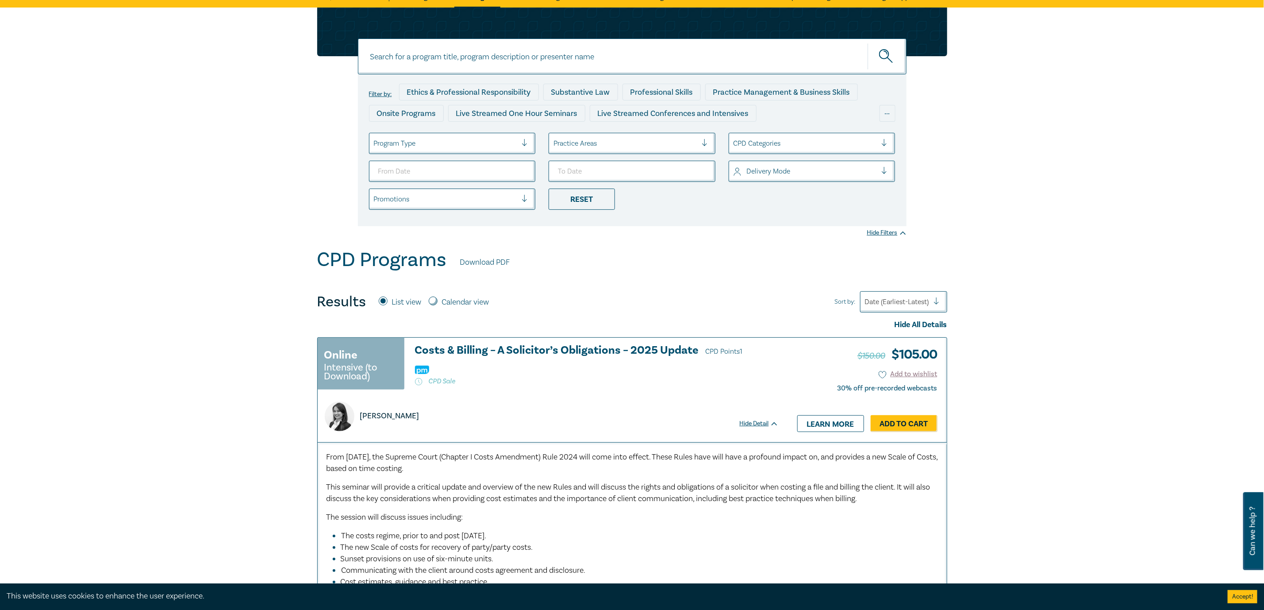
scroll to position [0, 0]
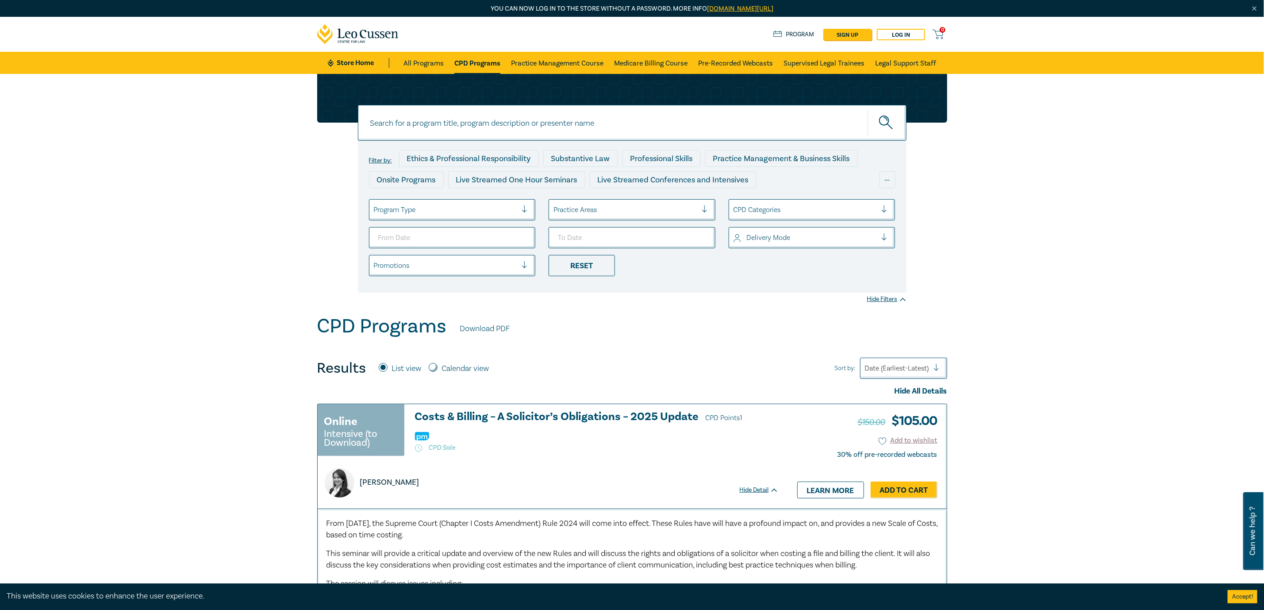
click at [486, 125] on input at bounding box center [632, 123] width 549 height 36
paste input "Property Law Online Bundle"
type input "Property Law Online Bundle"
click at [868, 109] on button "submit" at bounding box center [887, 122] width 39 height 27
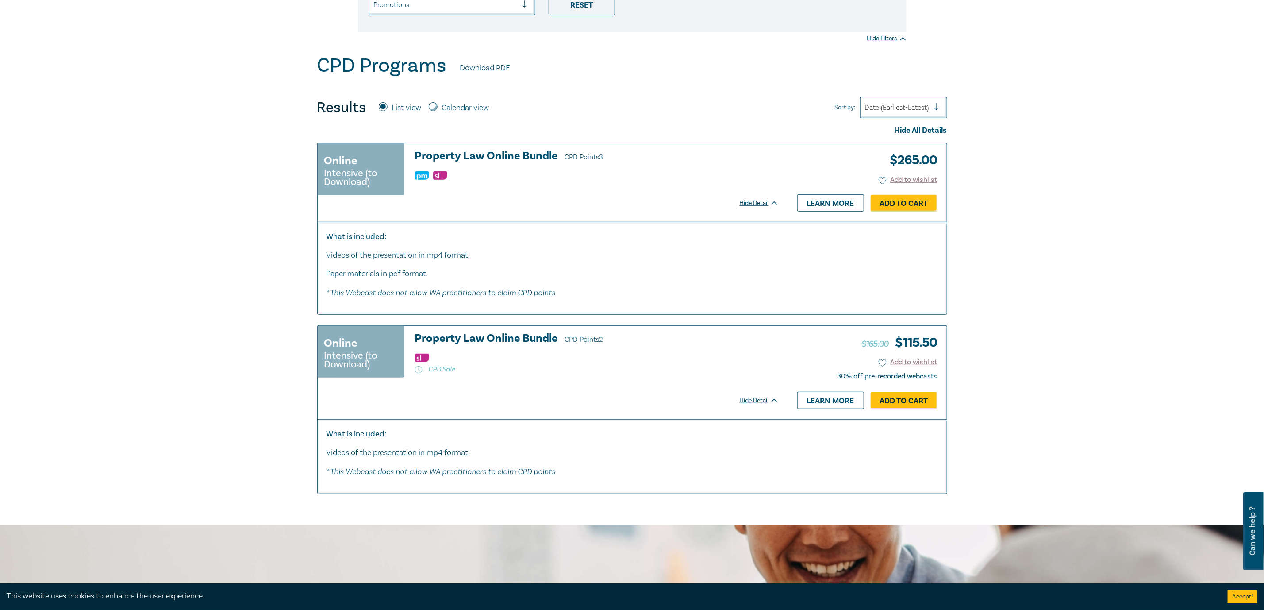
scroll to position [265, 0]
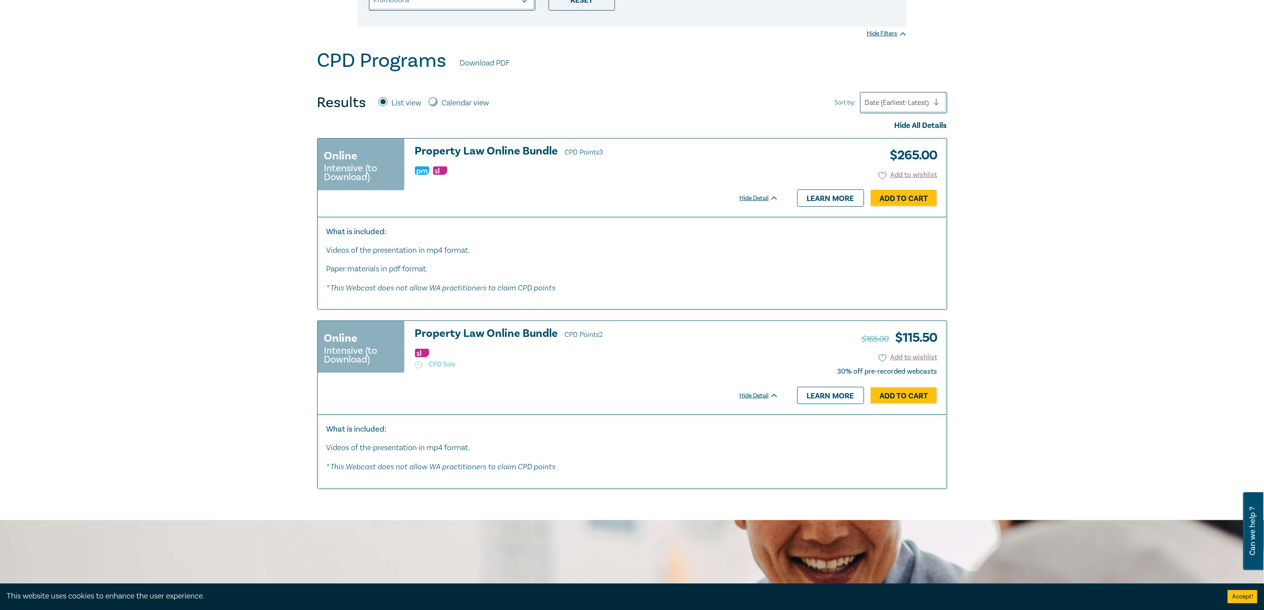
click at [504, 149] on h3 "Property Law Online Bundle CPD Points 3" at bounding box center [597, 151] width 364 height 13
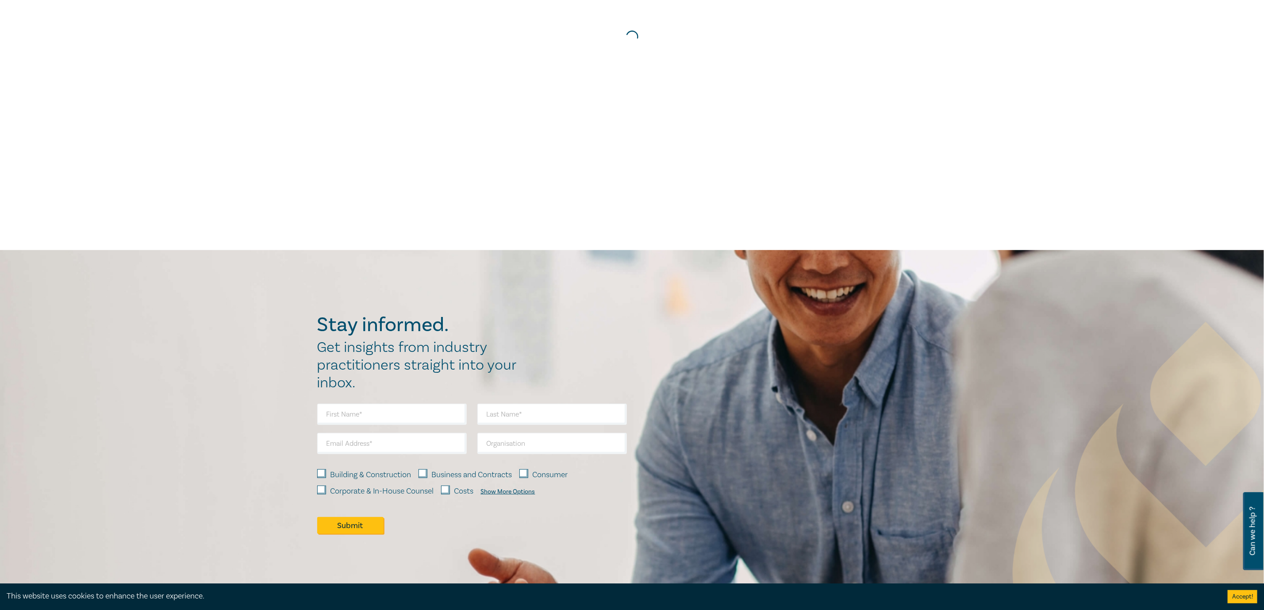
scroll to position [265, 0]
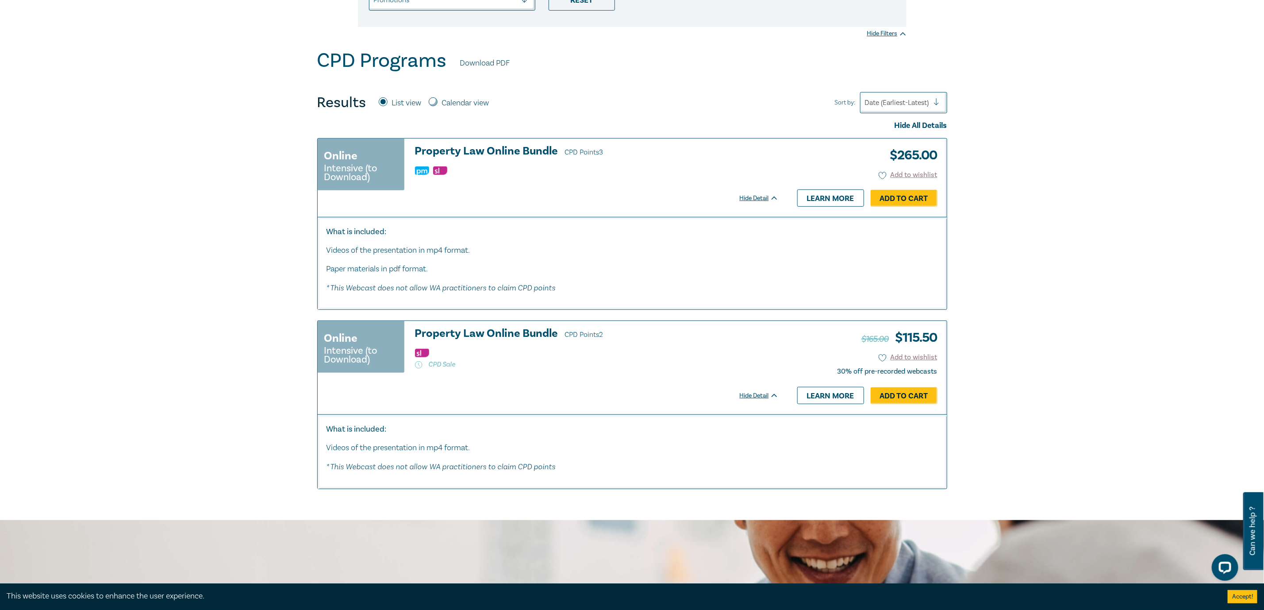
click at [488, 148] on h3 "Property Law Online Bundle CPD Points 3" at bounding box center [597, 151] width 364 height 13
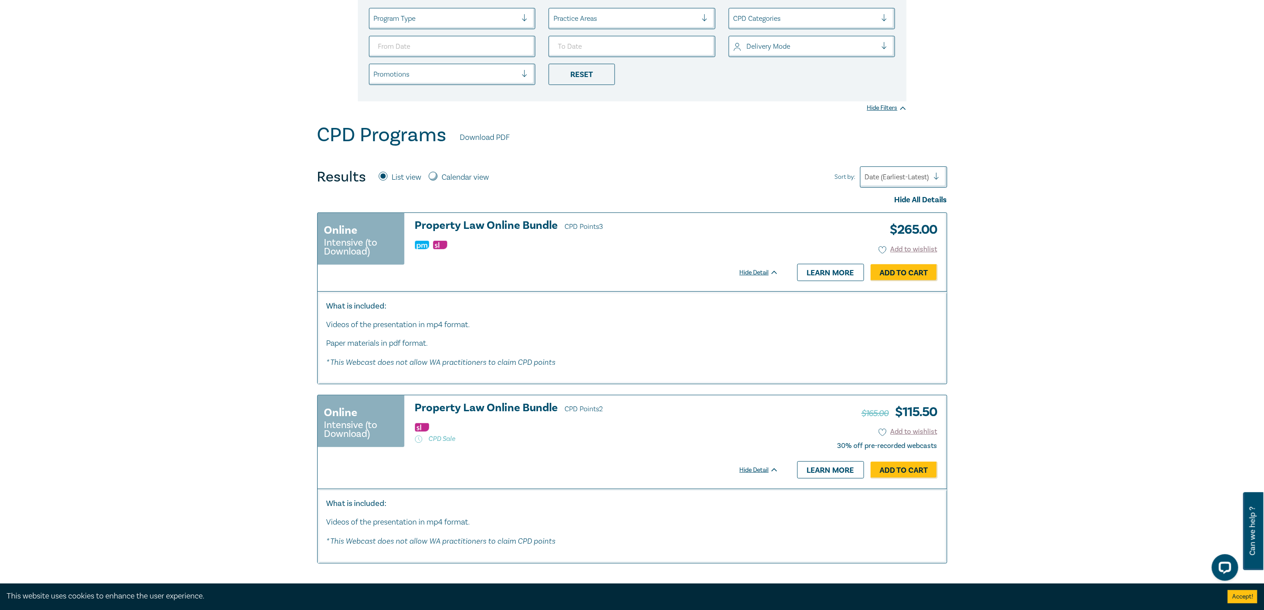
scroll to position [199, 0]
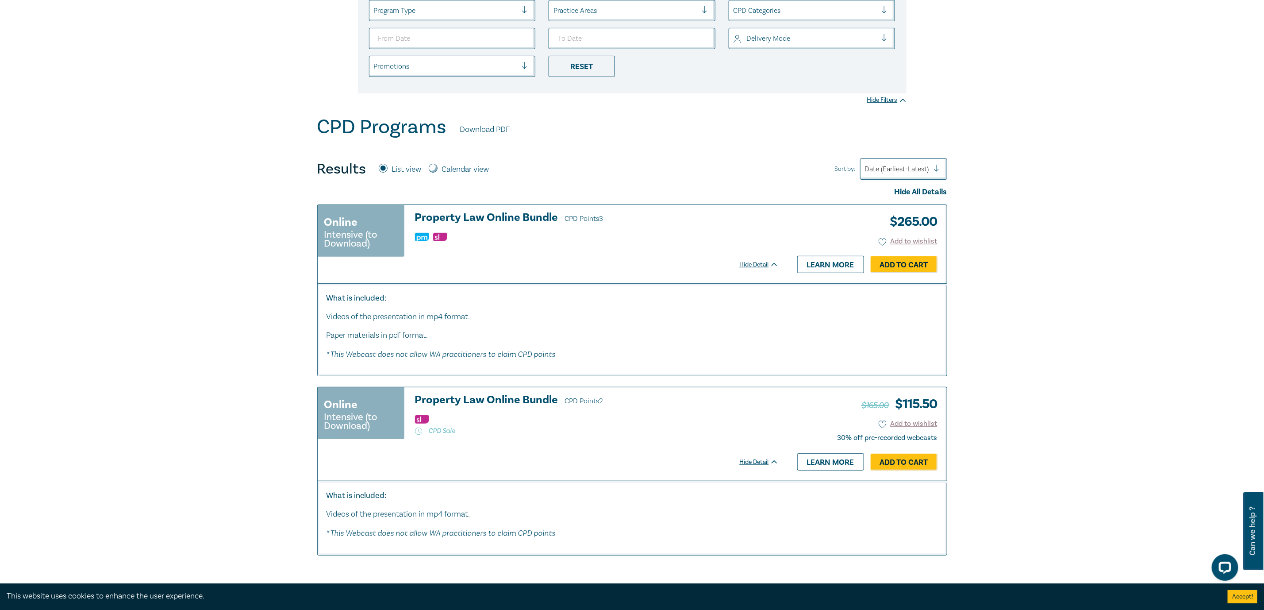
click at [497, 219] on h3 "Property Law Online Bundle CPD Points 3" at bounding box center [597, 218] width 364 height 13
